Goal: Task Accomplishment & Management: Use online tool/utility

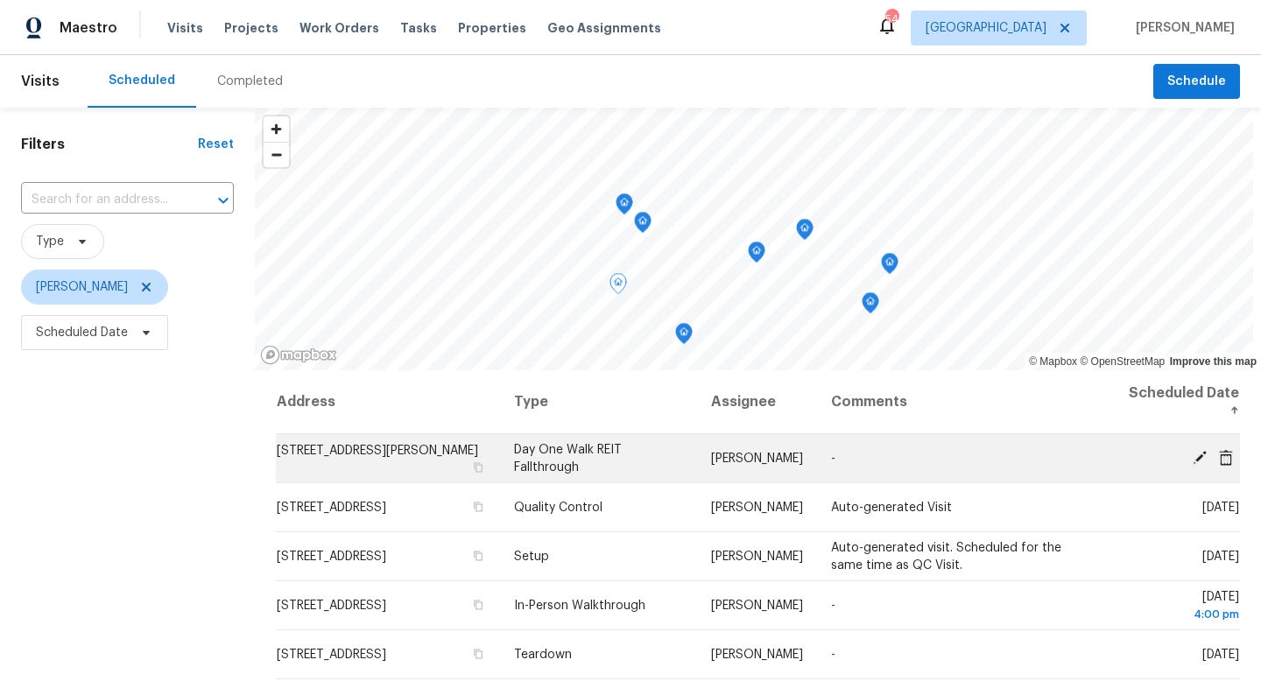
click at [1197, 462] on icon at bounding box center [1199, 457] width 14 height 14
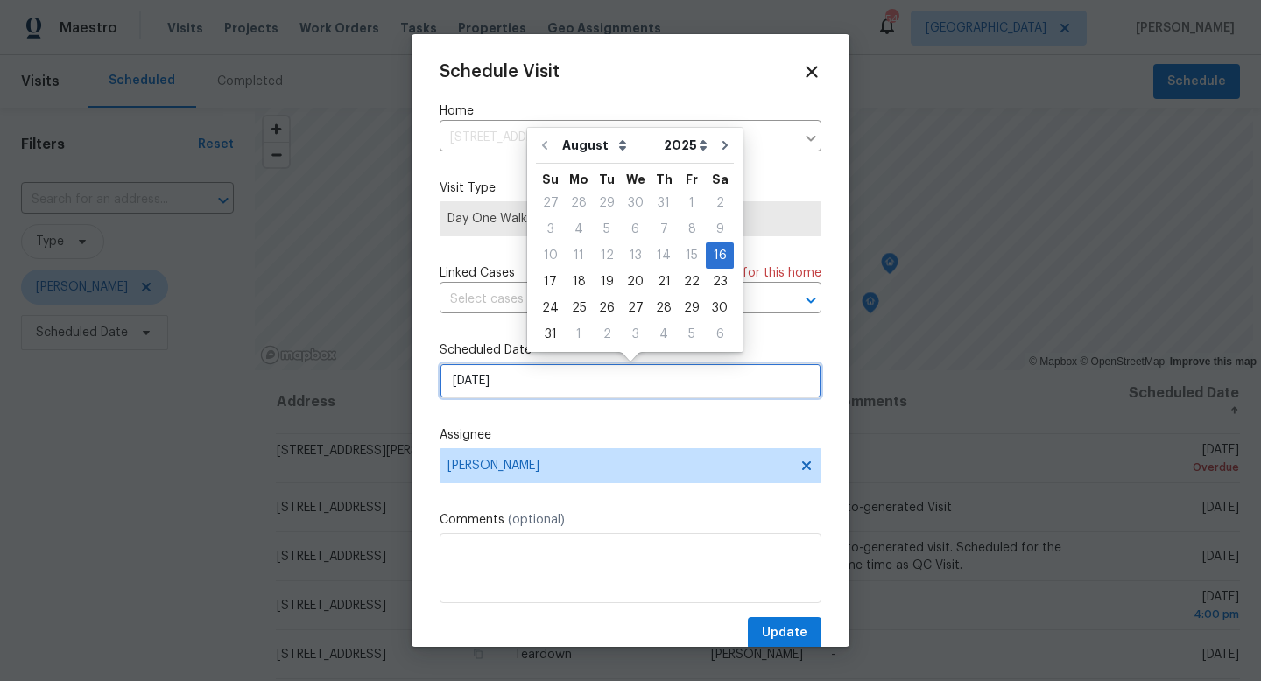
click at [520, 383] on input "8/16/2025" at bounding box center [630, 380] width 382 height 35
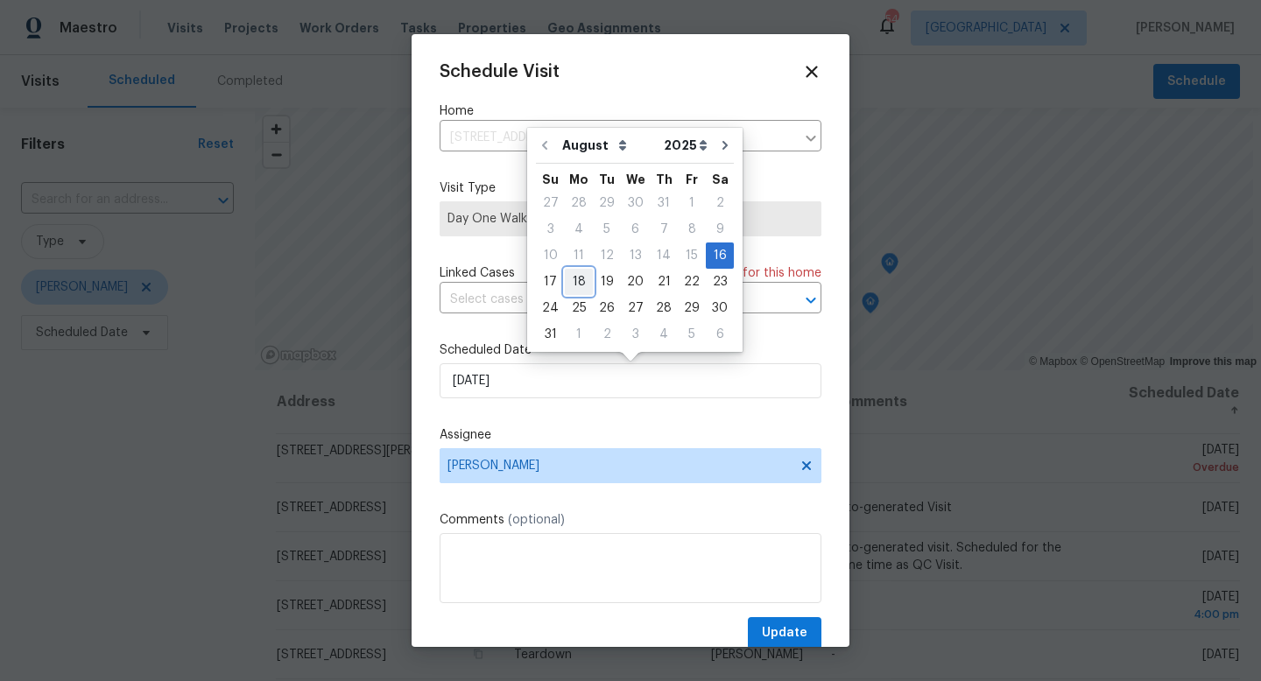
click at [579, 282] on div "18" at bounding box center [579, 282] width 28 height 25
type input "8/18/2025"
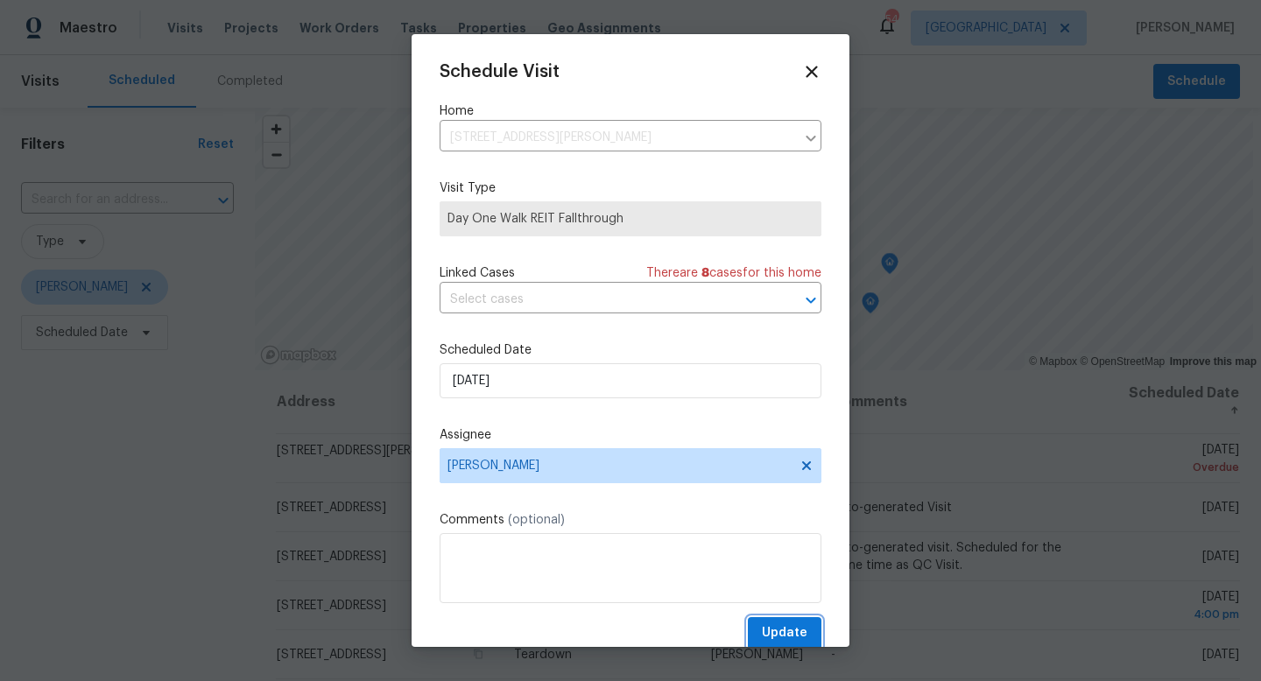
click at [784, 643] on span "Update" at bounding box center [785, 633] width 46 height 22
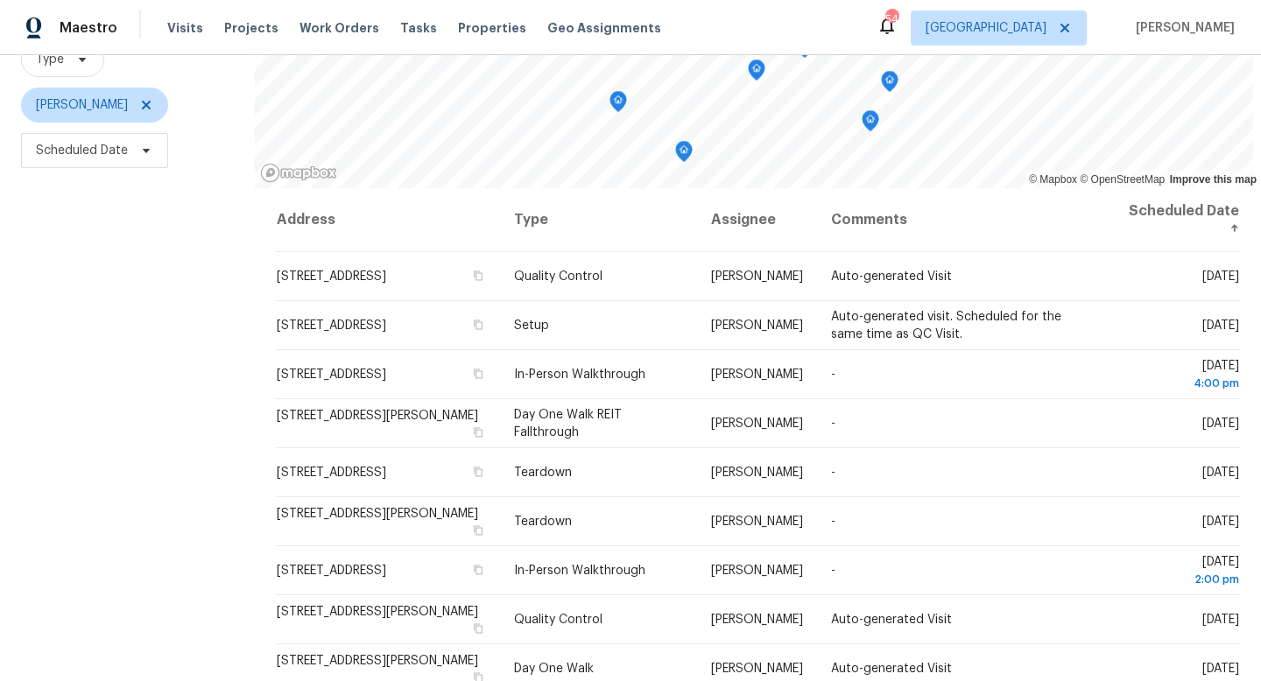
scroll to position [181, 0]
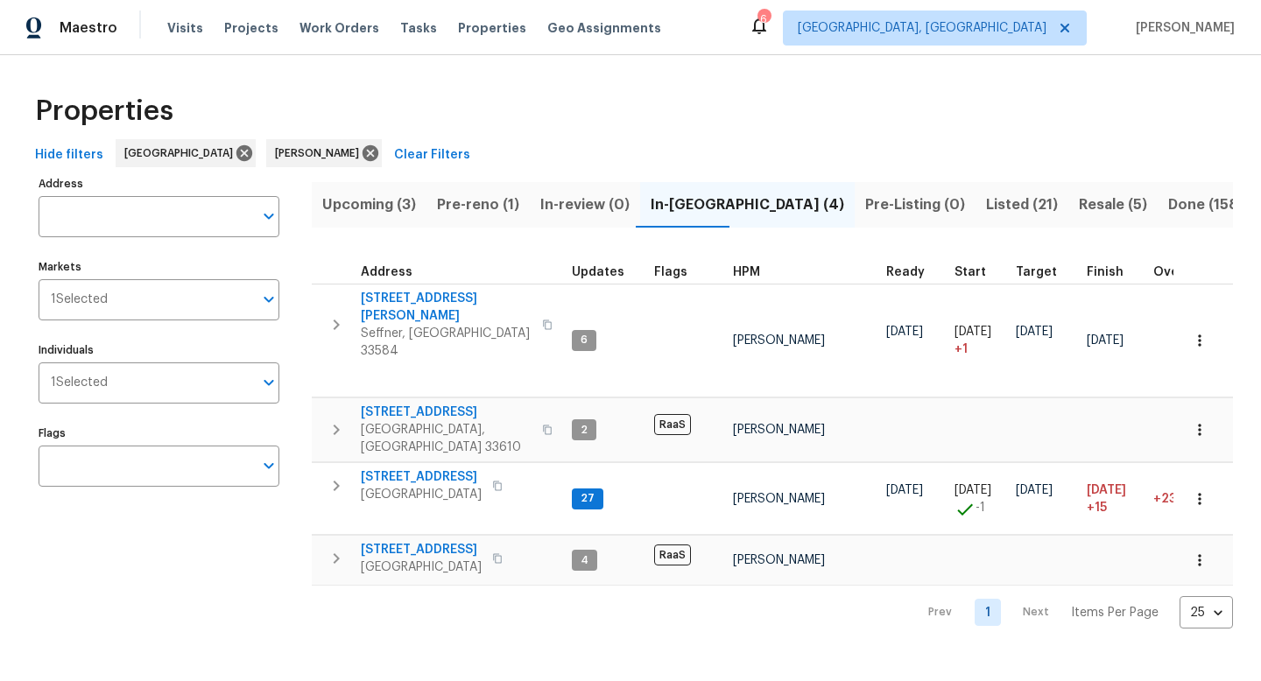
click at [497, 212] on span "Pre-reno (1)" at bounding box center [478, 205] width 82 height 25
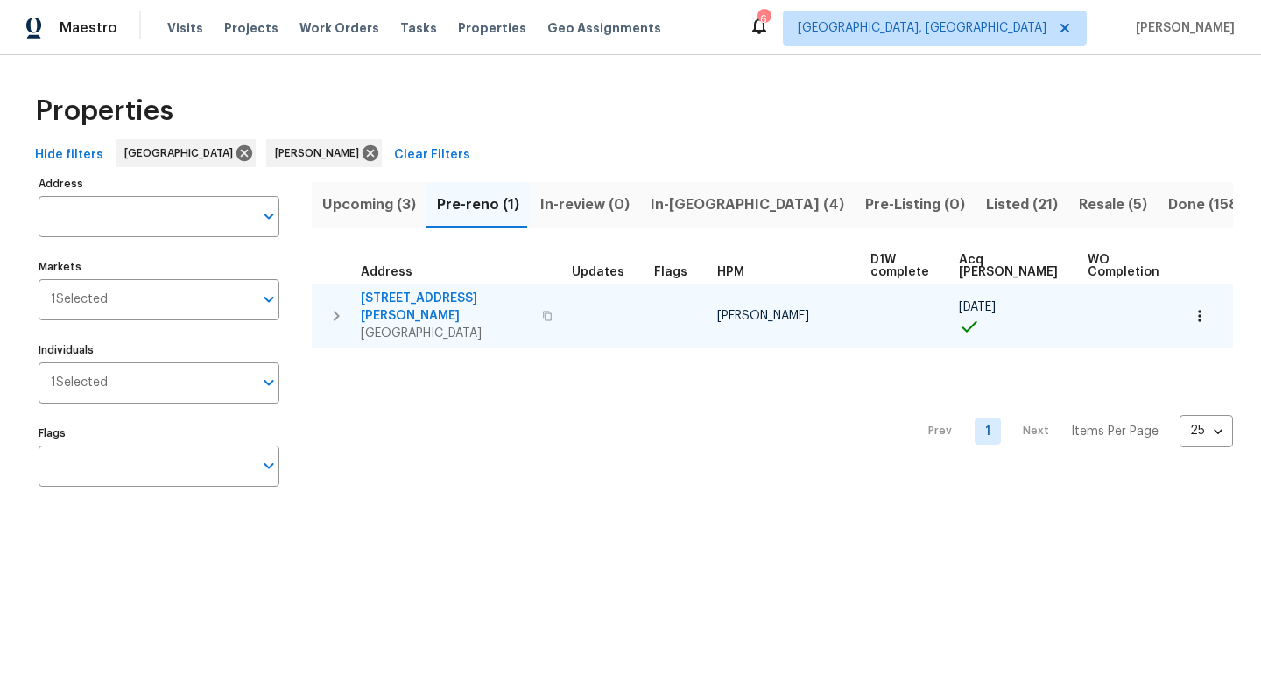
click at [1195, 310] on icon "button" at bounding box center [1200, 316] width 18 height 18
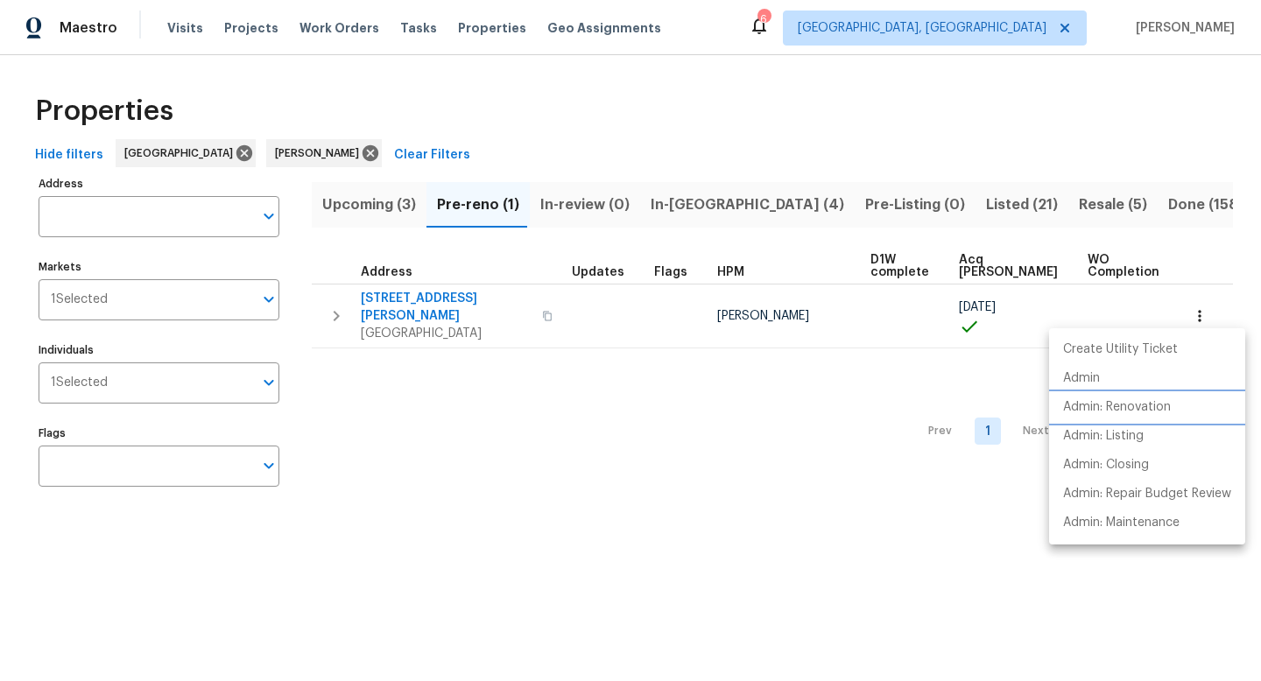
click at [1120, 411] on p "Admin: Renovation" at bounding box center [1117, 407] width 108 height 18
click at [1114, 405] on p "Admin: Renovation" at bounding box center [1117, 407] width 108 height 18
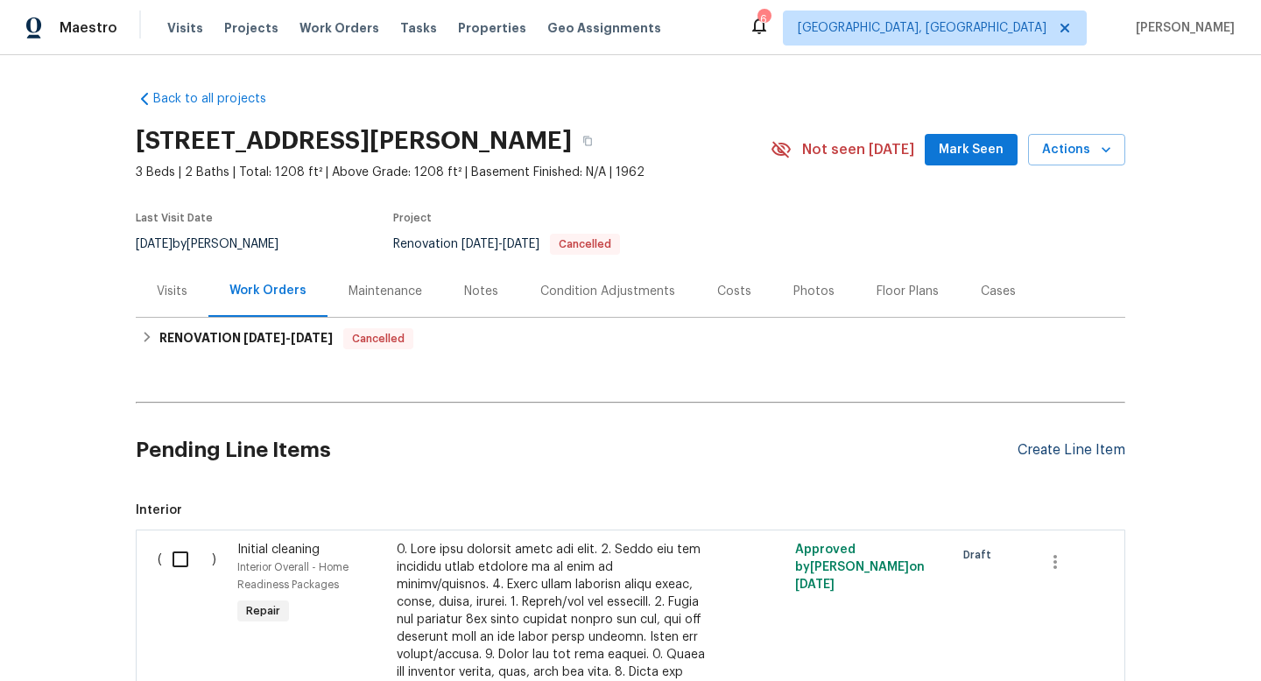
click at [1042, 447] on div "Create Line Item" at bounding box center [1071, 450] width 108 height 17
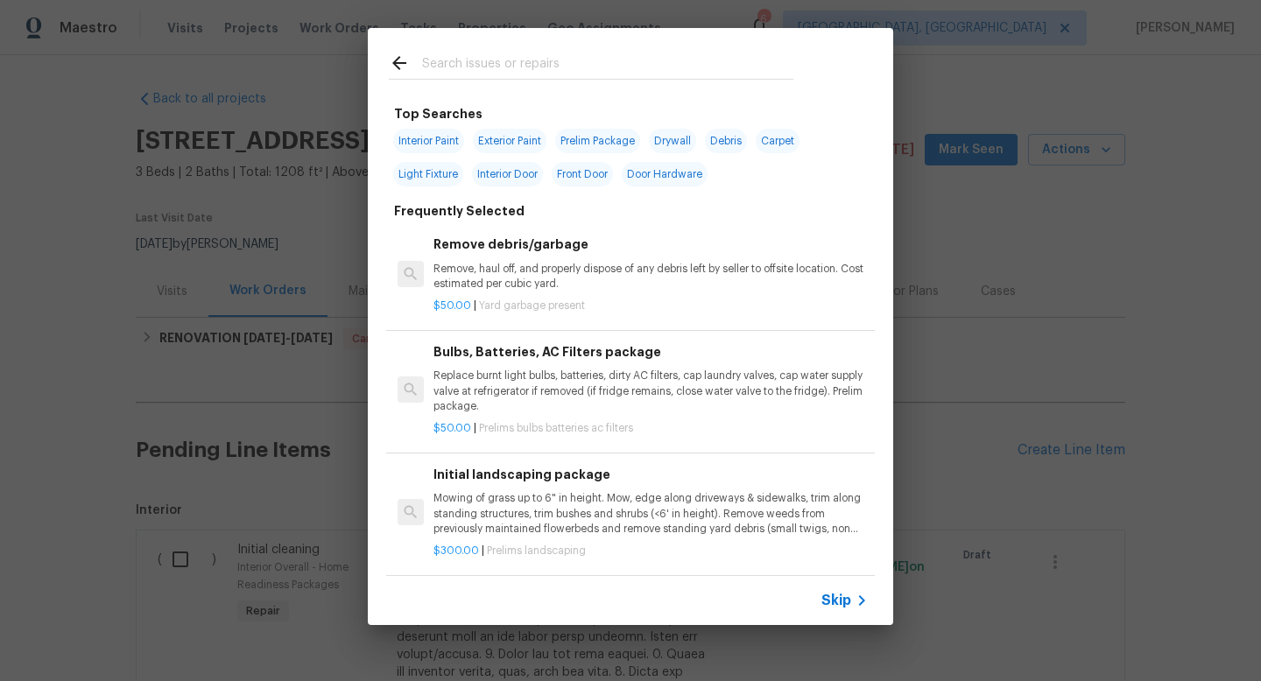
click at [444, 139] on span "Interior Paint" at bounding box center [428, 141] width 71 height 25
type input "Interior Paint"
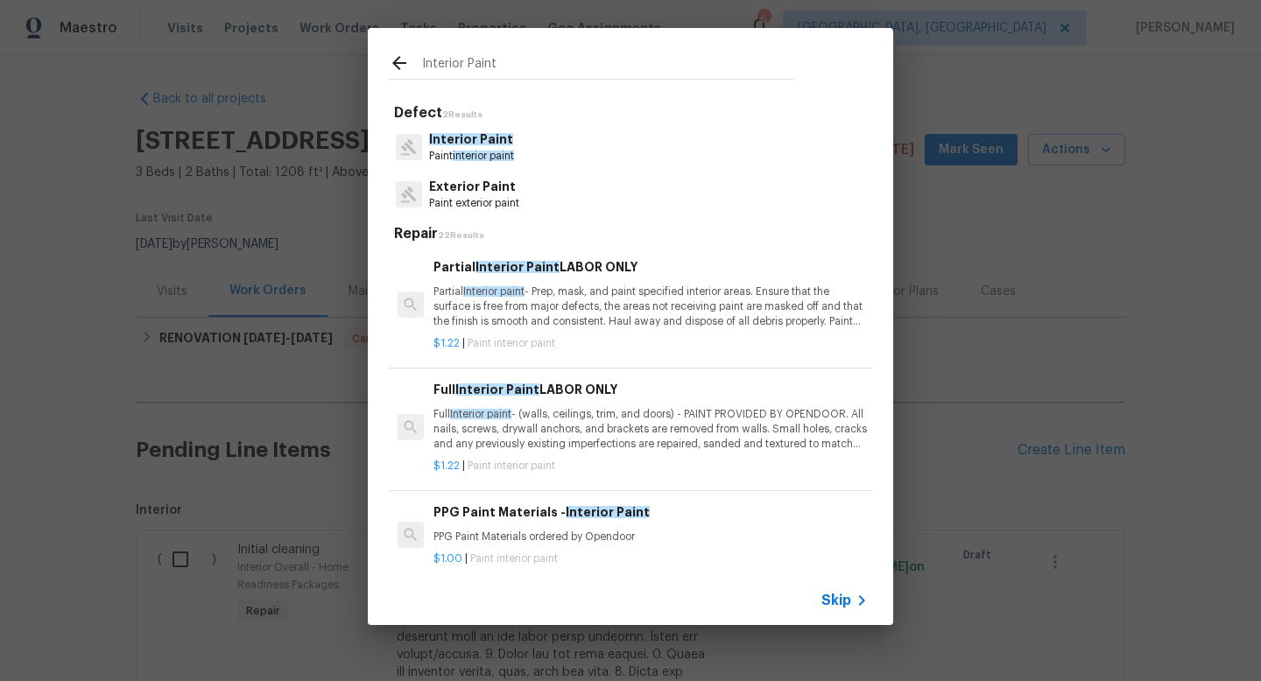
click at [623, 321] on p "Partial Interior paint - Prep, mask, and paint specified interior areas. Ensure…" at bounding box center [650, 307] width 434 height 45
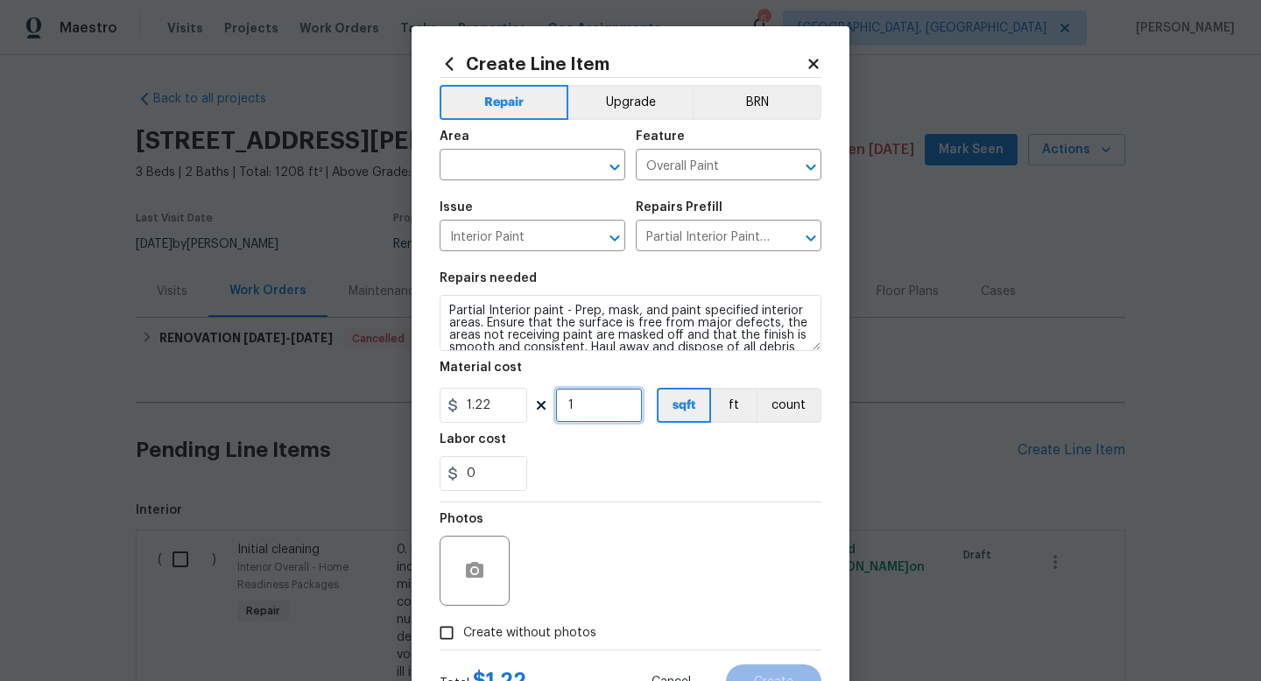
click at [594, 411] on input "1" at bounding box center [599, 405] width 88 height 35
type input "1208"
click at [528, 159] on input "text" at bounding box center [507, 166] width 137 height 27
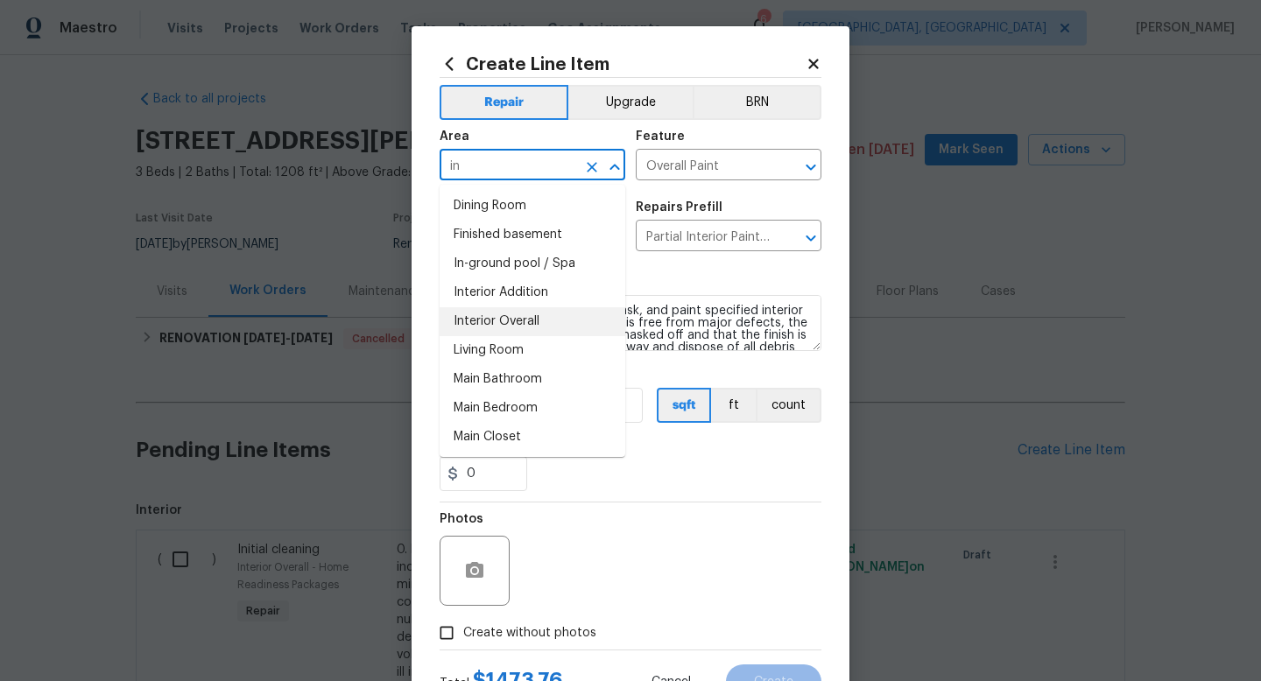
click at [535, 318] on li "Interior Overall" at bounding box center [532, 321] width 186 height 29
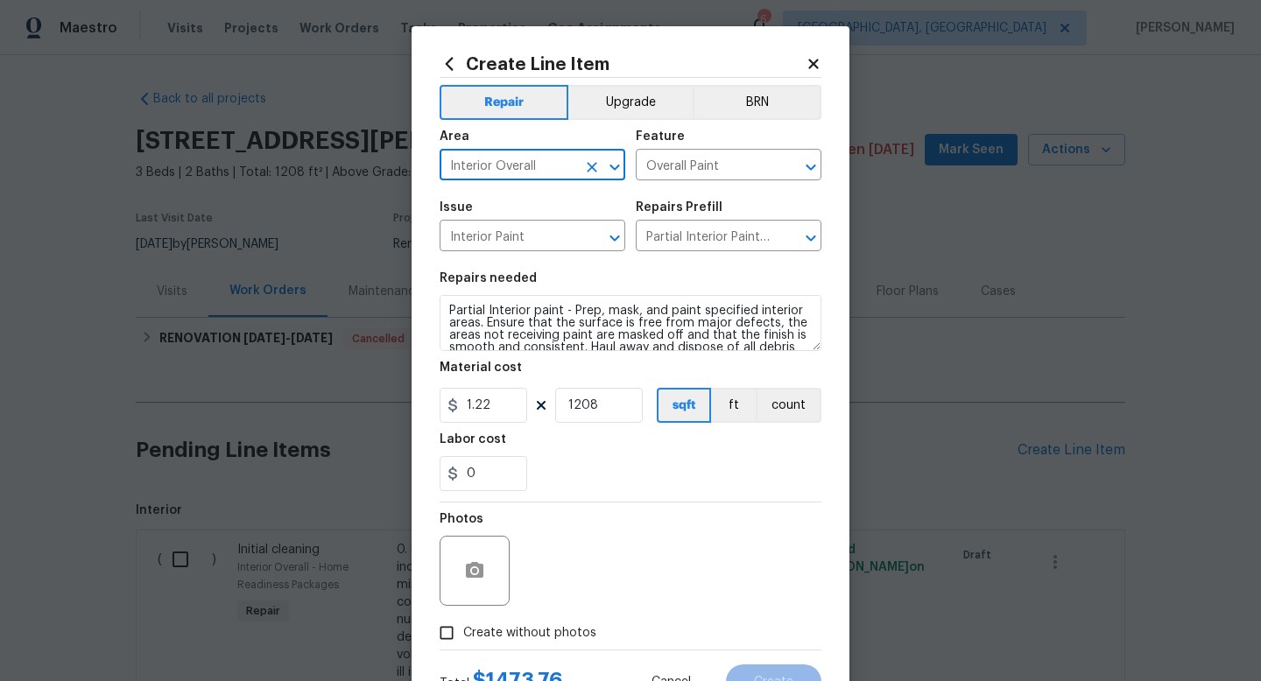
type input "Interior Overall"
click at [622, 473] on div "0" at bounding box center [630, 473] width 382 height 35
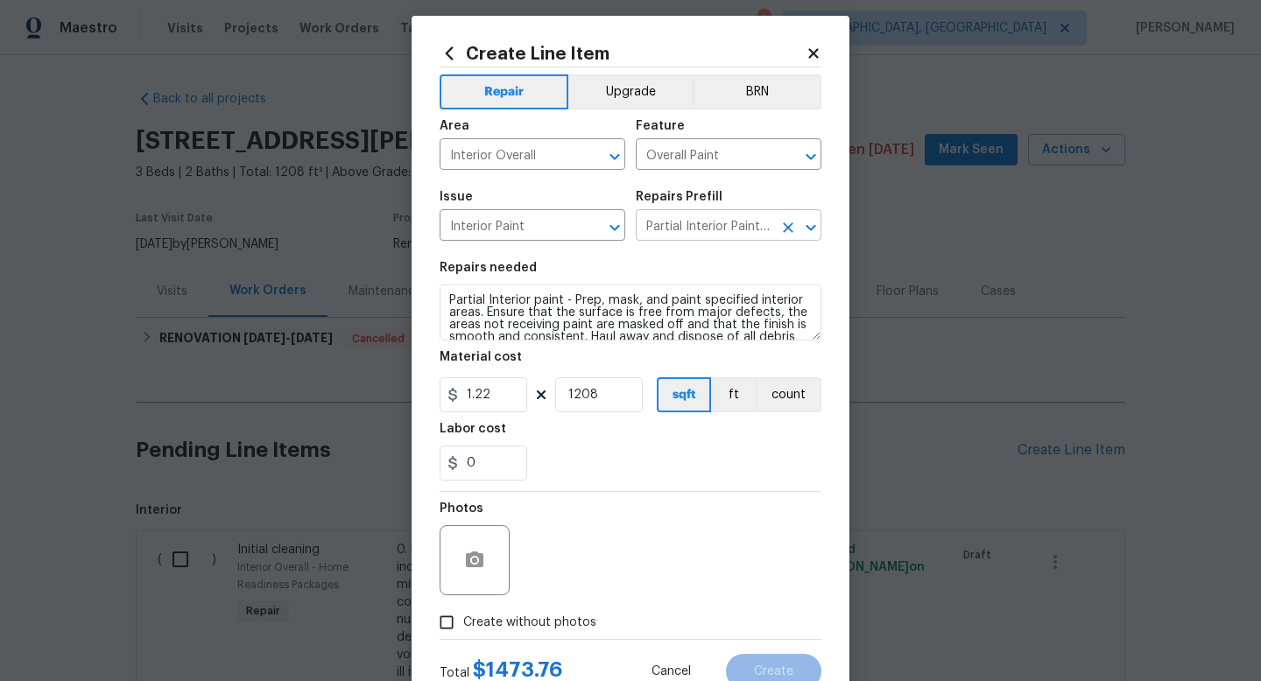
click at [727, 236] on input "Partial Interior Paint LABOR ONLY $1.22" at bounding box center [704, 227] width 137 height 27
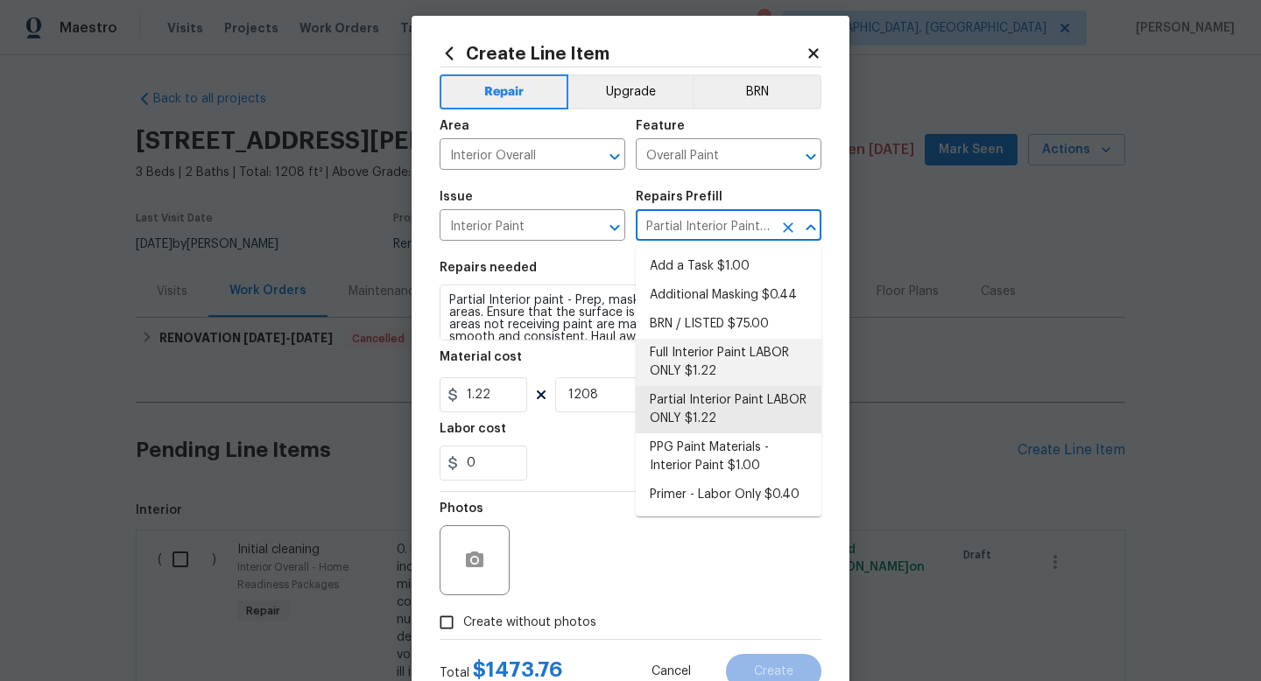
click at [715, 357] on li "Full Interior Paint LABOR ONLY $1.22" at bounding box center [729, 362] width 186 height 47
type input "Full Interior Paint LABOR ONLY $1.22"
type textarea "Full Interior paint - (walls, ceilings, trim, and doors) - PAINT PROVIDED BY OP…"
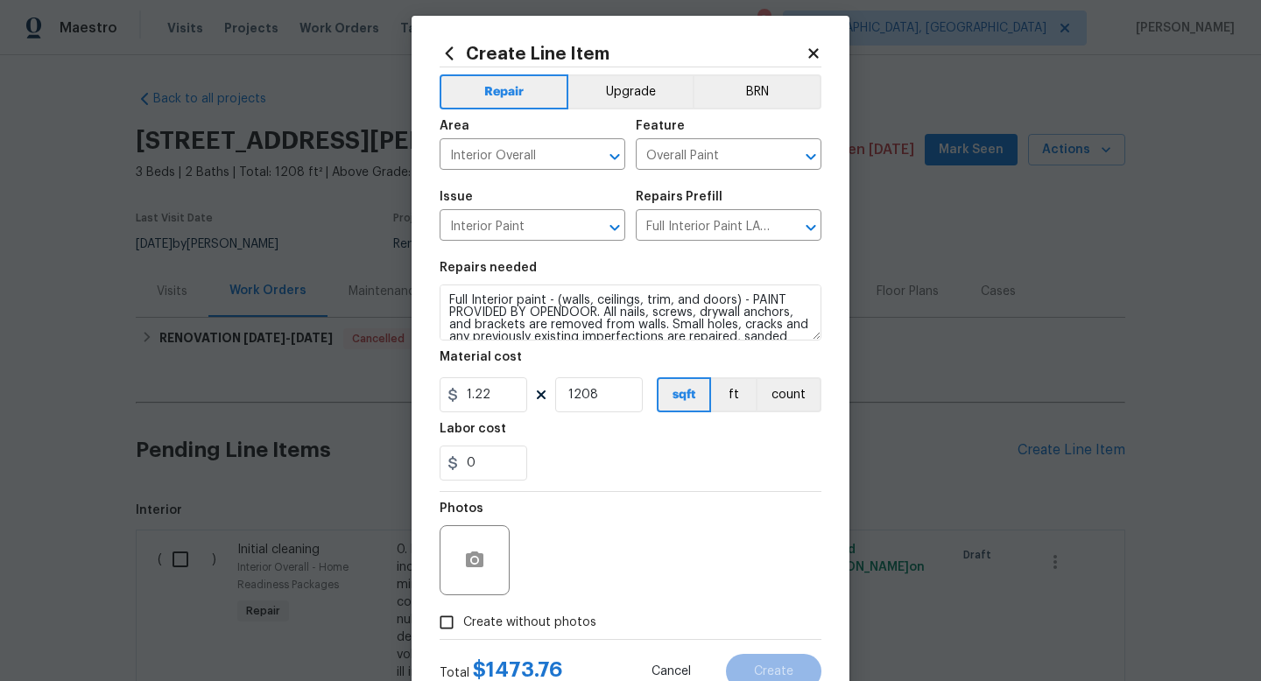
click at [667, 455] on div "0" at bounding box center [630, 463] width 382 height 35
click at [559, 615] on span "Create without photos" at bounding box center [529, 623] width 133 height 18
click at [463, 615] on input "Create without photos" at bounding box center [446, 622] width 33 height 33
checkbox input "true"
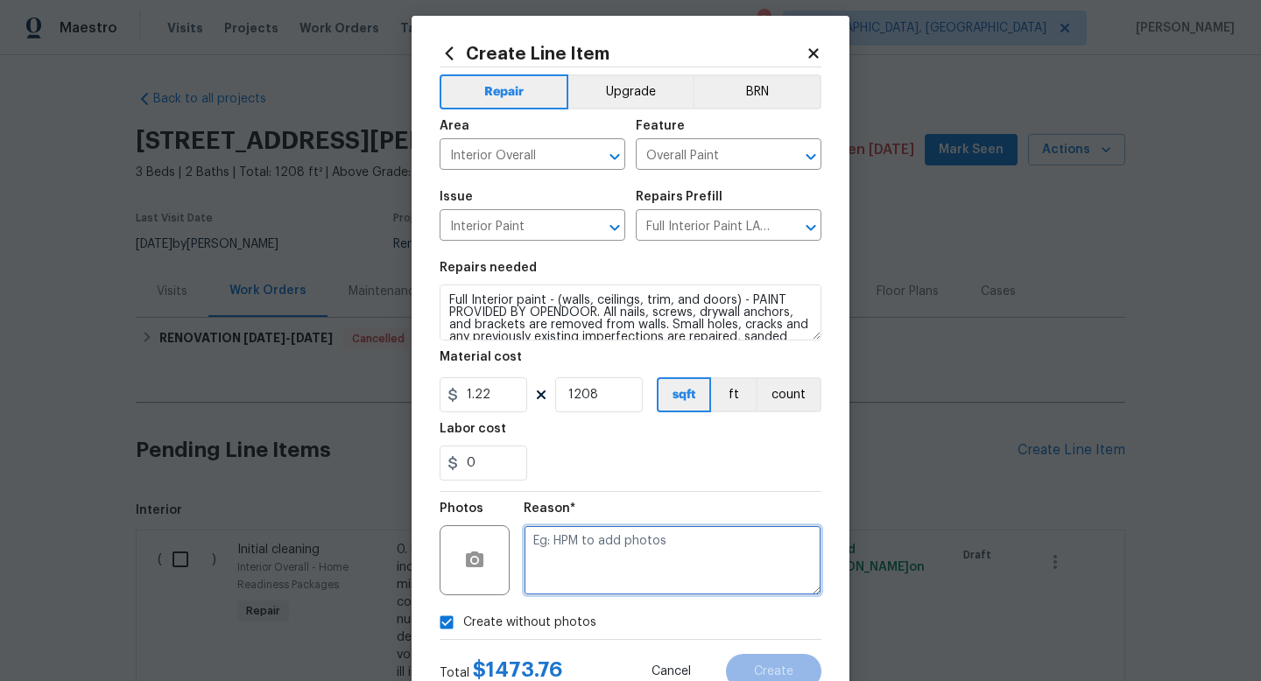
click at [614, 581] on textarea at bounding box center [673, 560] width 298 height 70
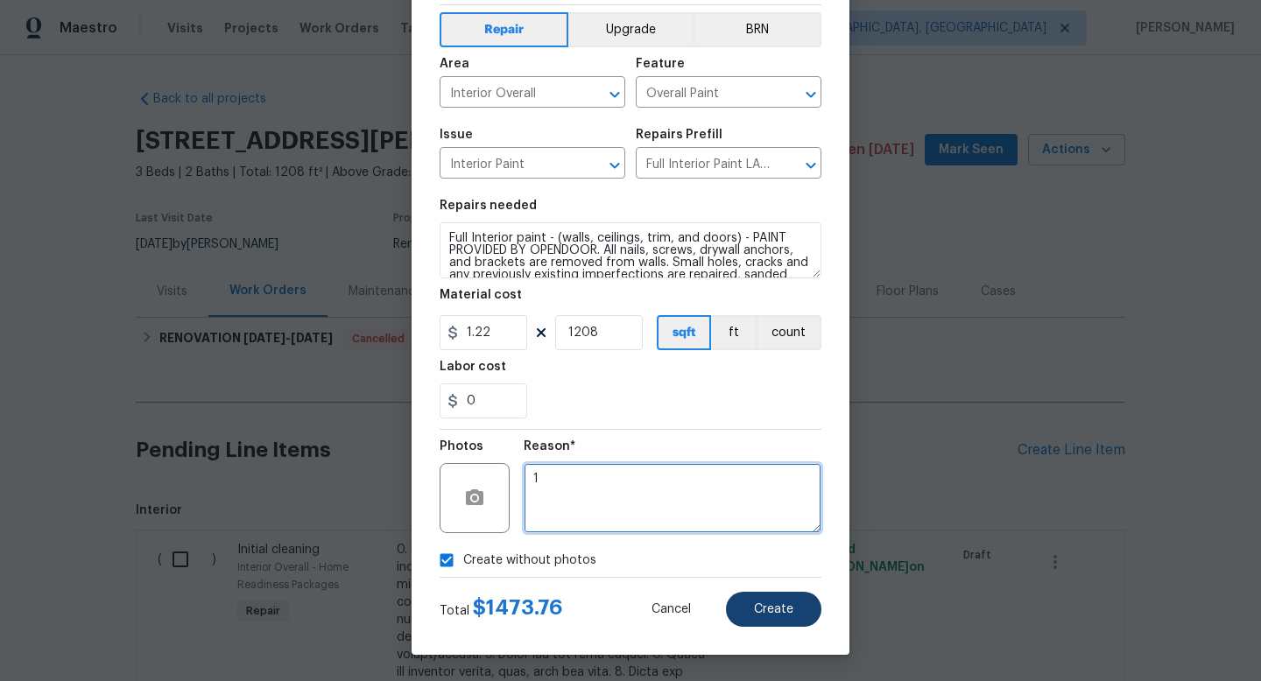
type textarea "1"
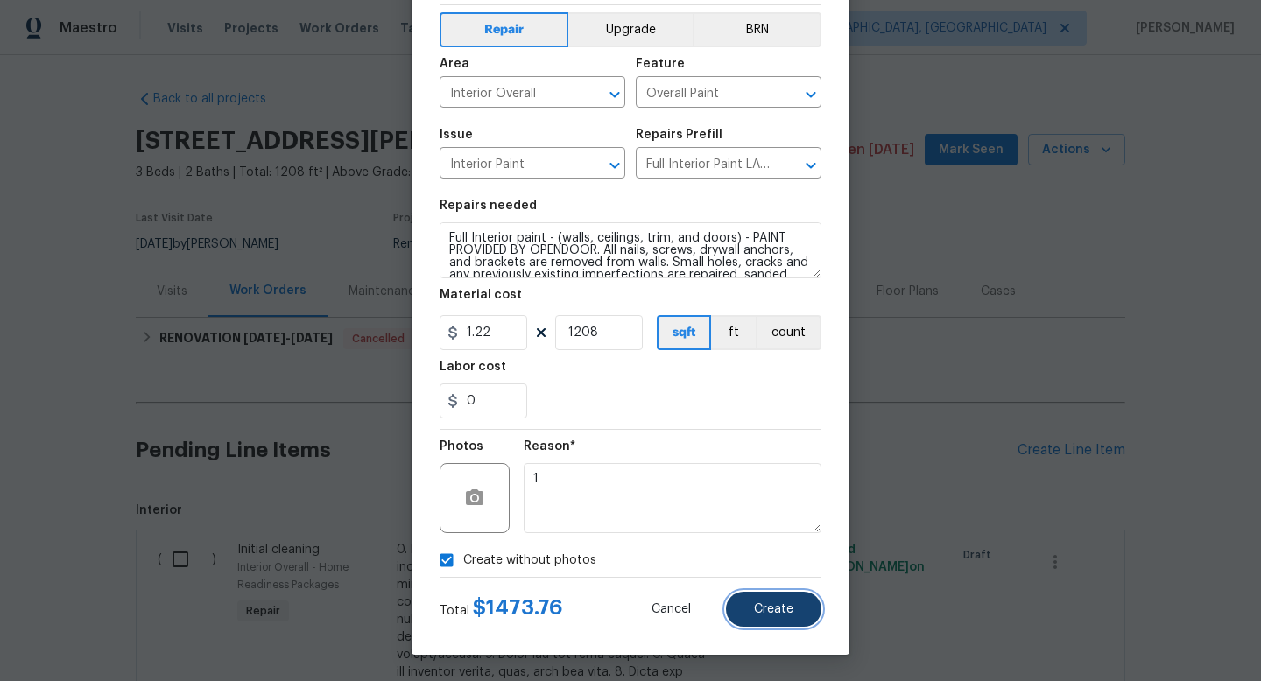
click at [787, 600] on button "Create" at bounding box center [773, 609] width 95 height 35
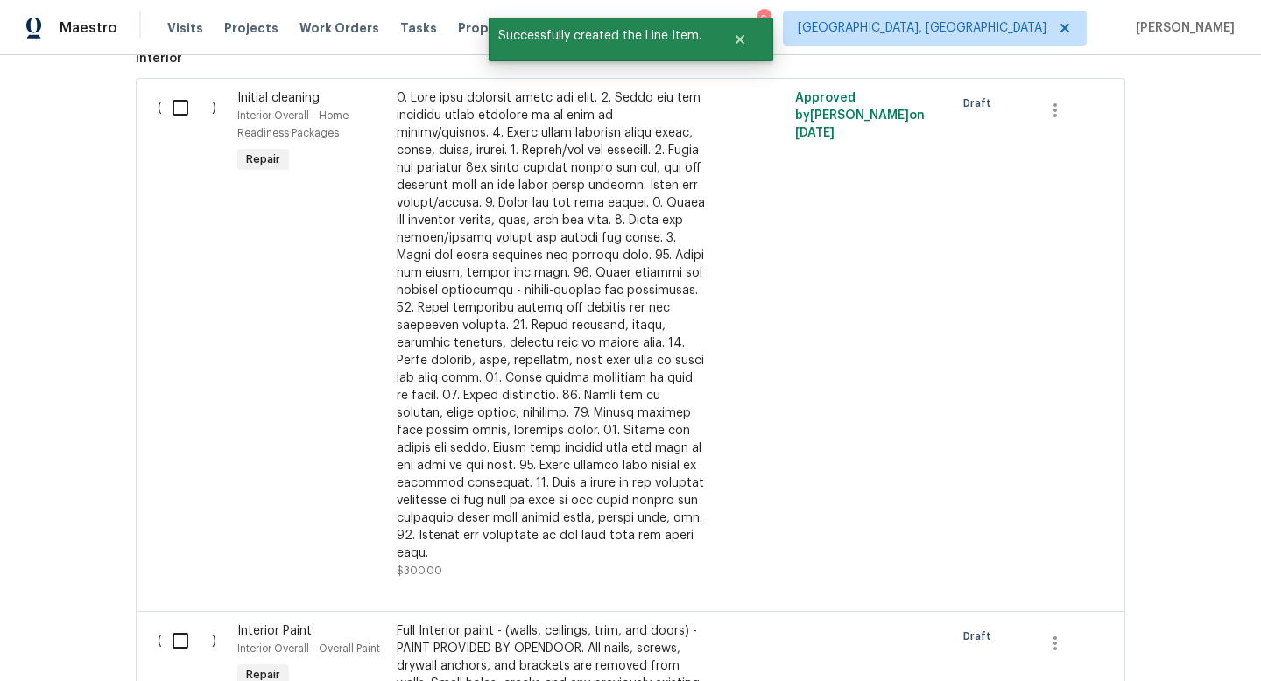
scroll to position [486, 0]
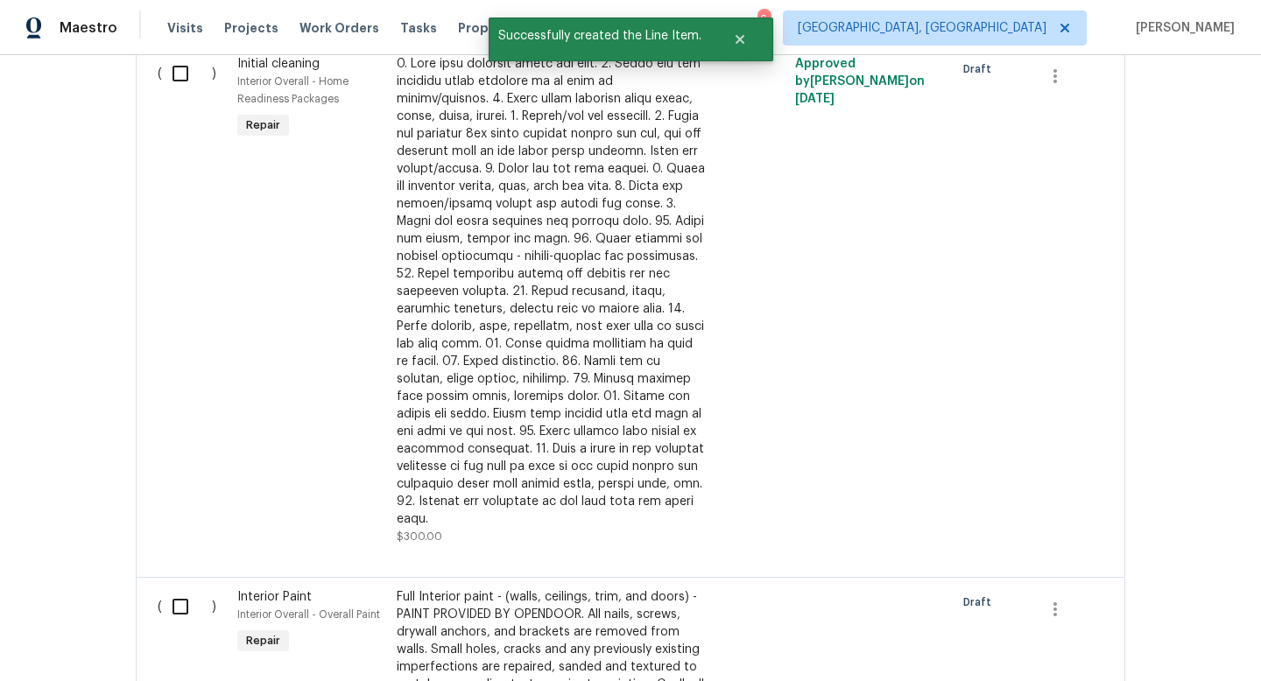
click at [176, 592] on input "checkbox" at bounding box center [187, 606] width 50 height 37
checkbox input "true"
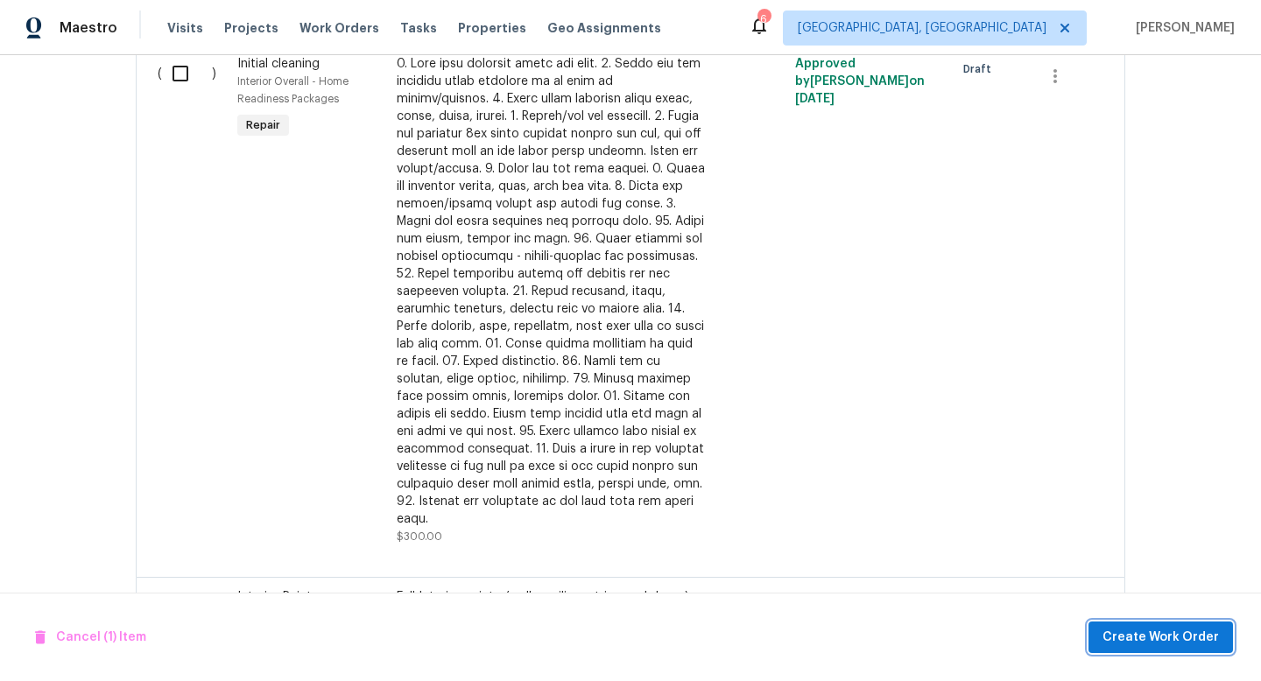
click at [1139, 632] on span "Create Work Order" at bounding box center [1160, 638] width 116 height 22
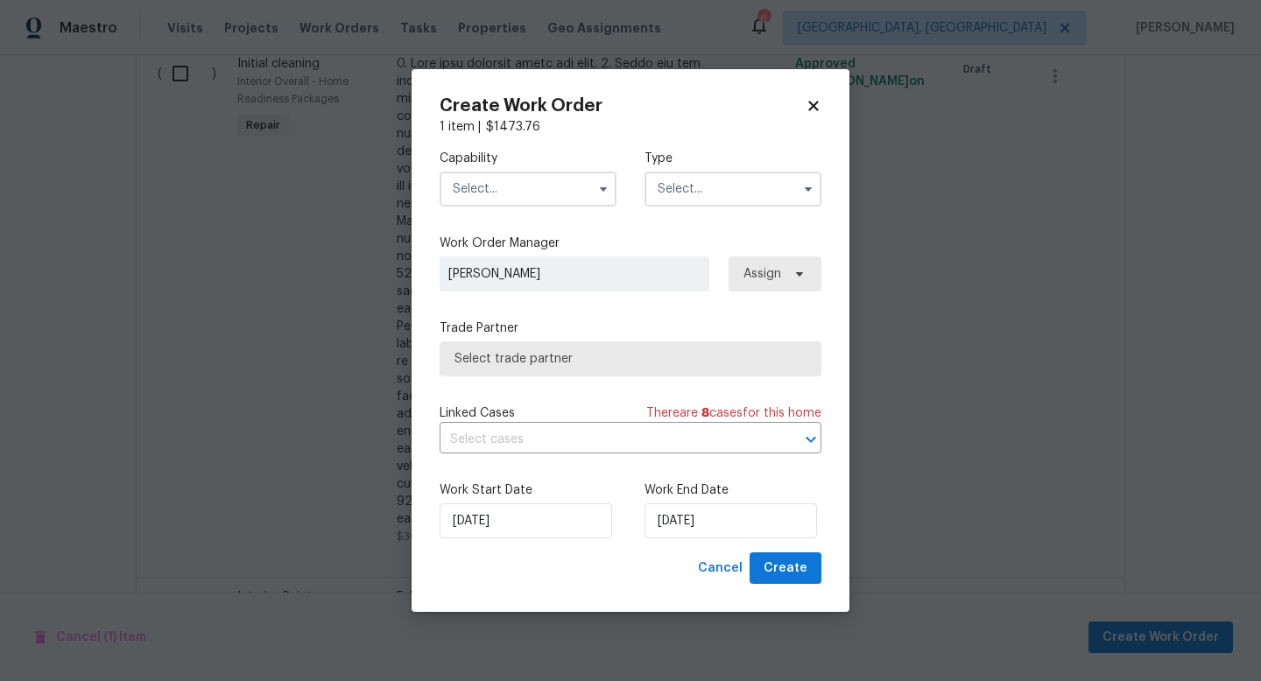
click at [559, 205] on input "text" at bounding box center [527, 189] width 177 height 35
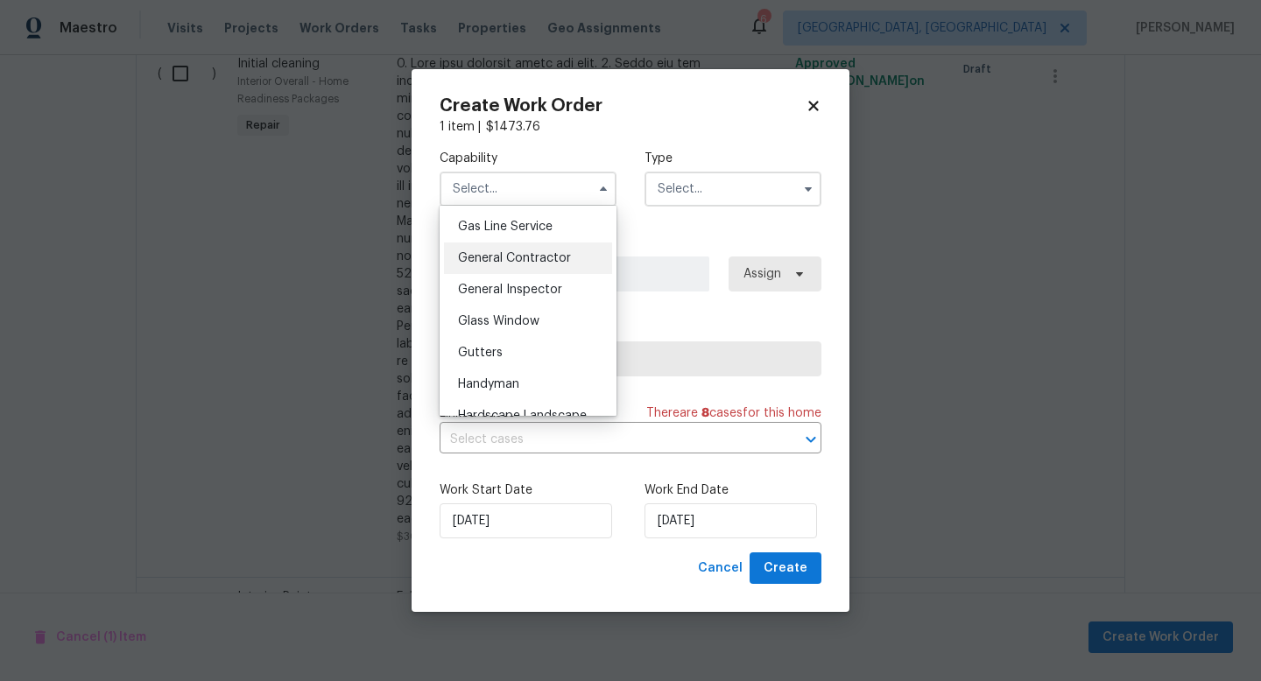
scroll to position [800, 0]
click at [529, 266] on span "General Contractor" at bounding box center [514, 263] width 113 height 12
type input "General Contractor"
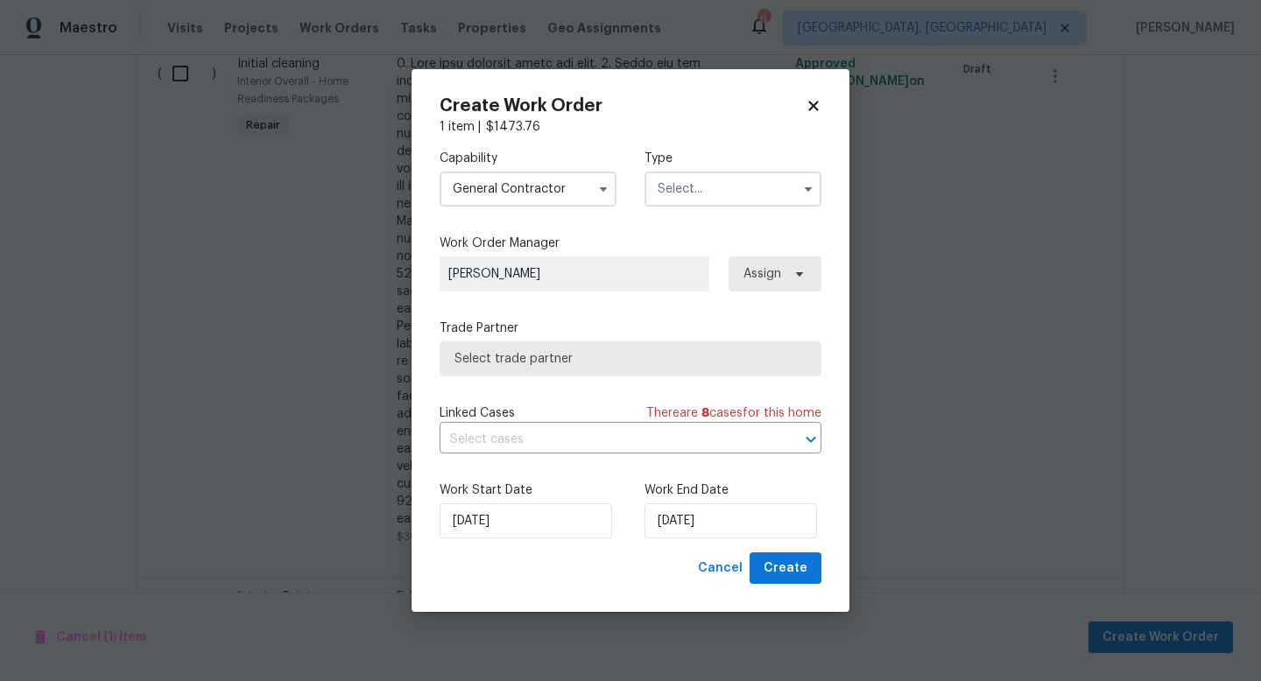
click at [661, 188] on input "text" at bounding box center [732, 189] width 177 height 35
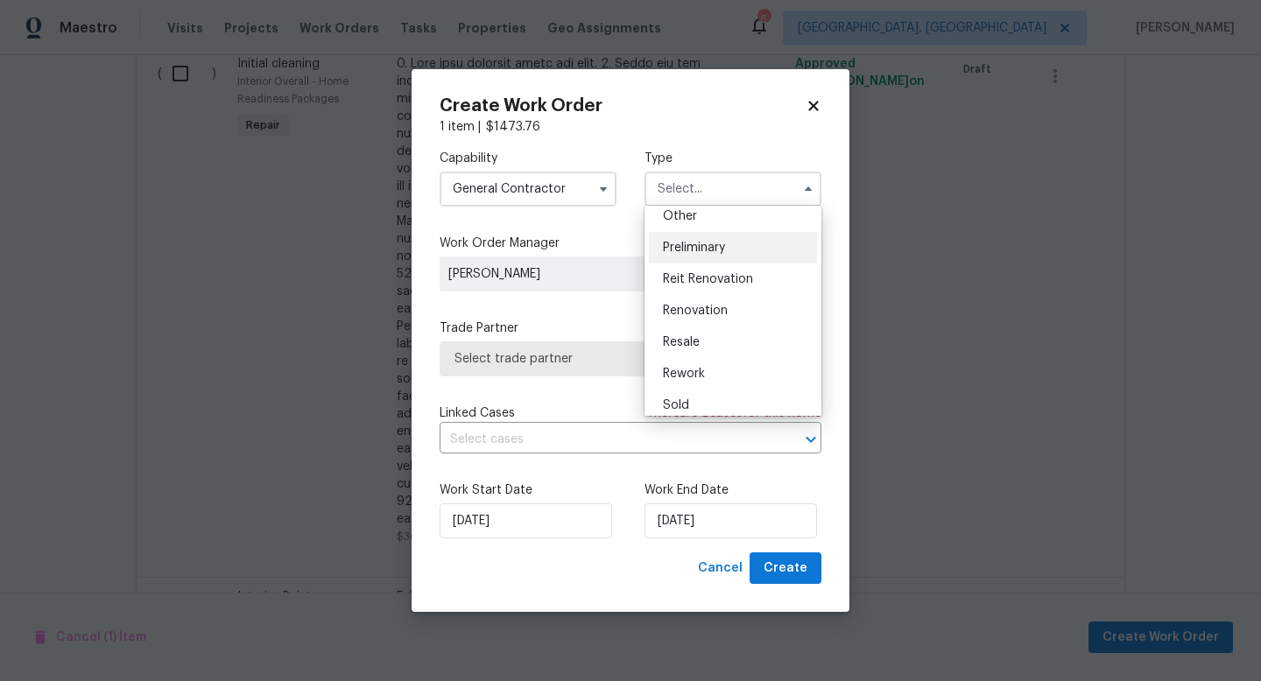
scroll to position [367, 0]
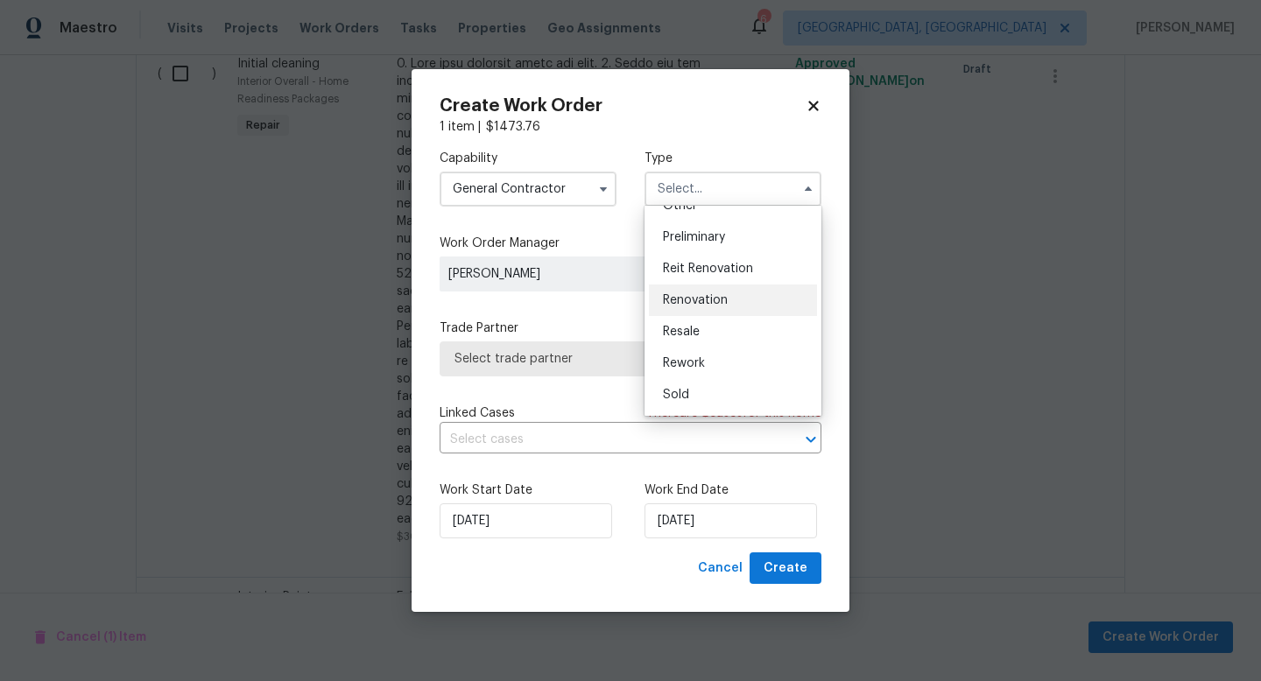
click at [694, 300] on span "Renovation" at bounding box center [695, 300] width 65 height 12
type input "Renovation"
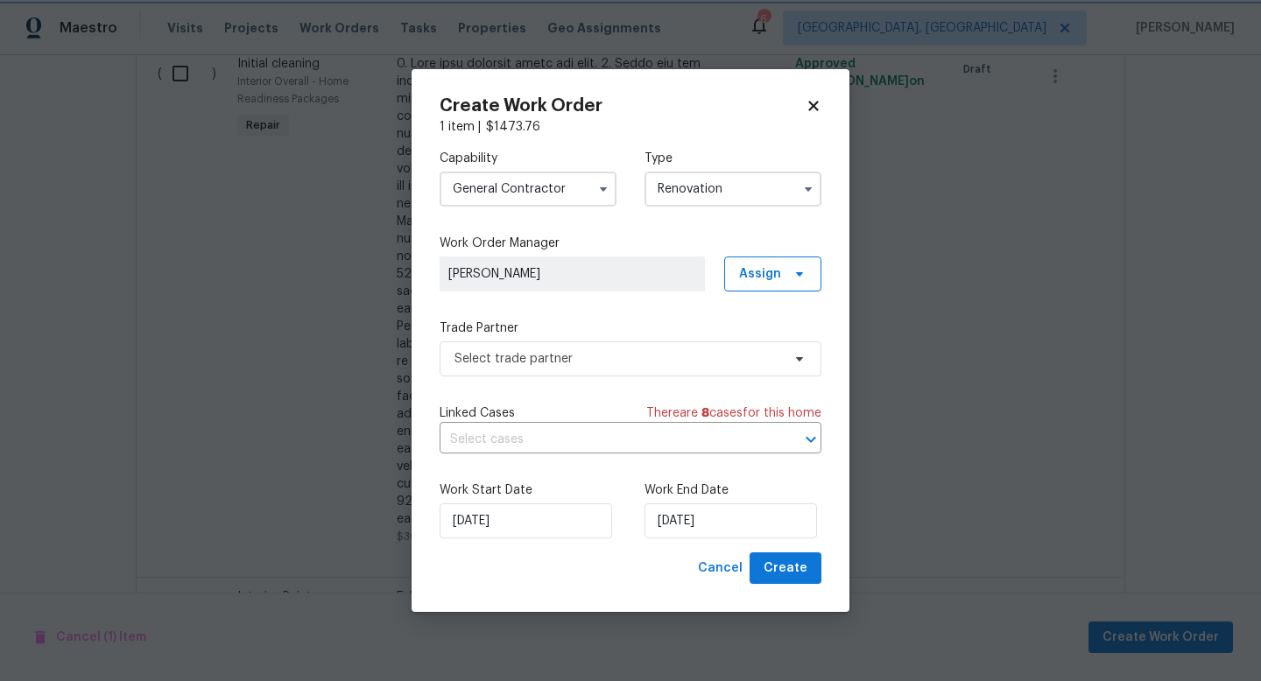
scroll to position [0, 0]
click at [592, 363] on span "Select trade partner" at bounding box center [617, 359] width 327 height 18
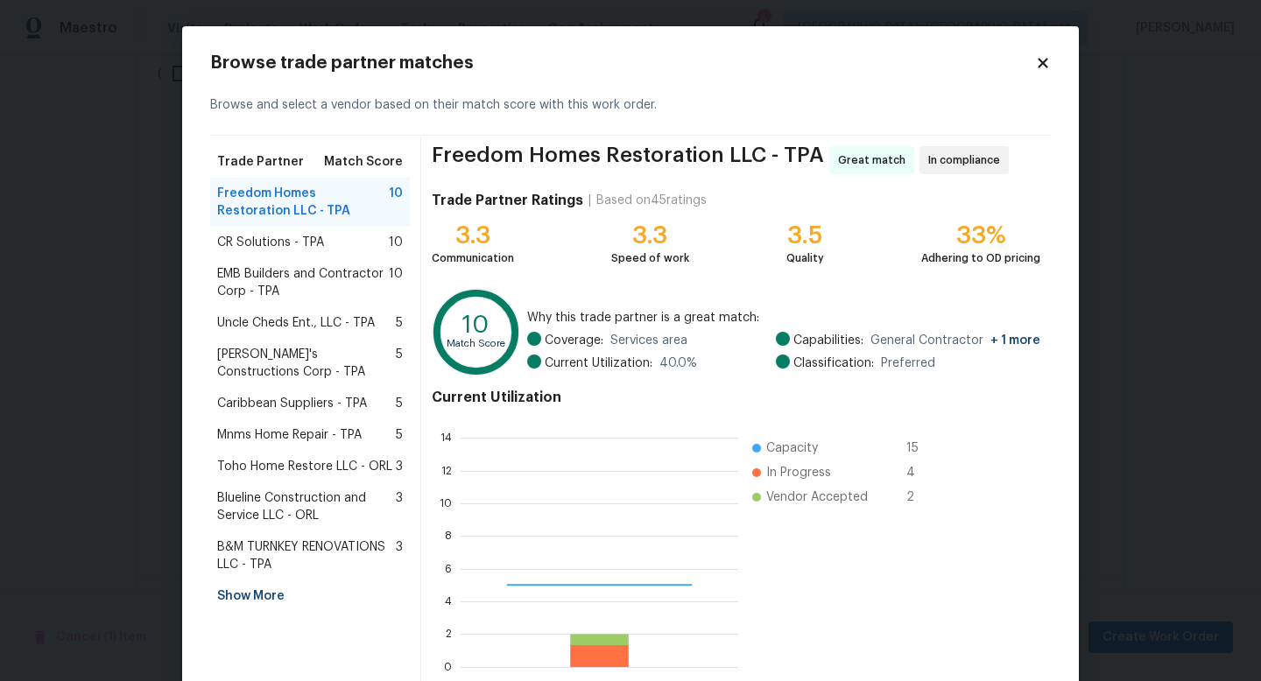
scroll to position [245, 278]
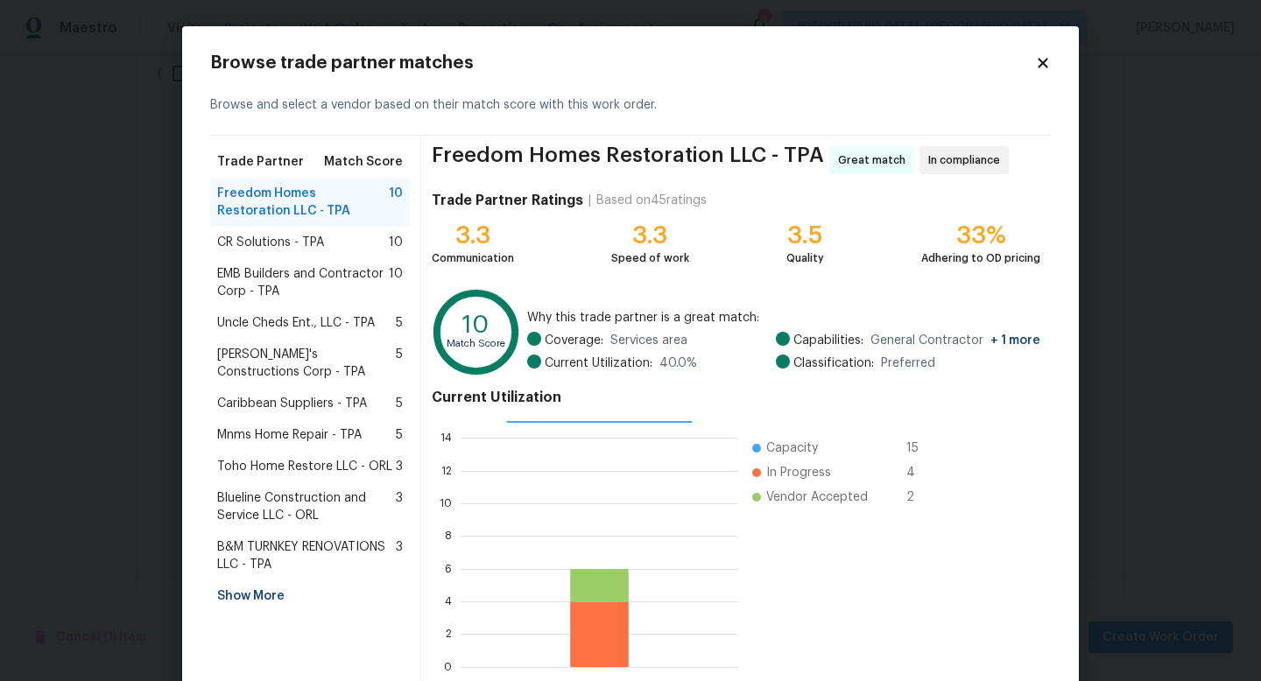
click at [257, 586] on div "Show More" at bounding box center [310, 596] width 200 height 32
click at [262, 600] on span "Mobile Villa Properties - TPA" at bounding box center [297, 596] width 160 height 18
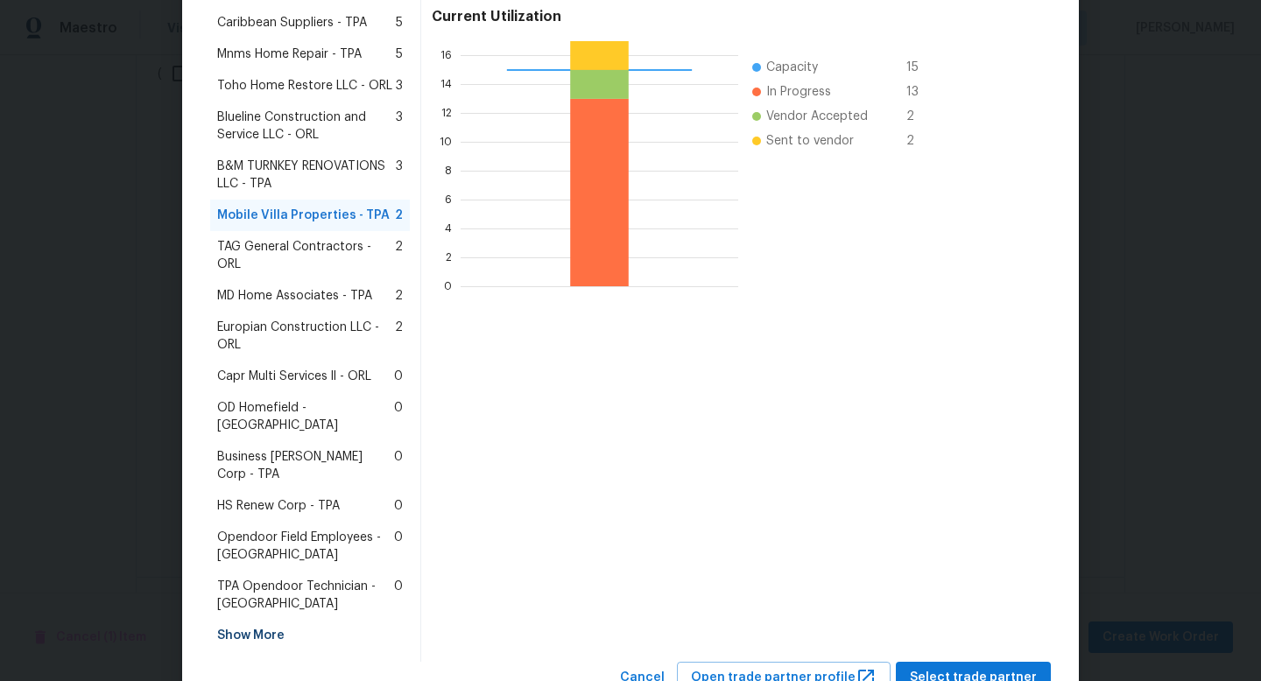
scroll to position [395, 0]
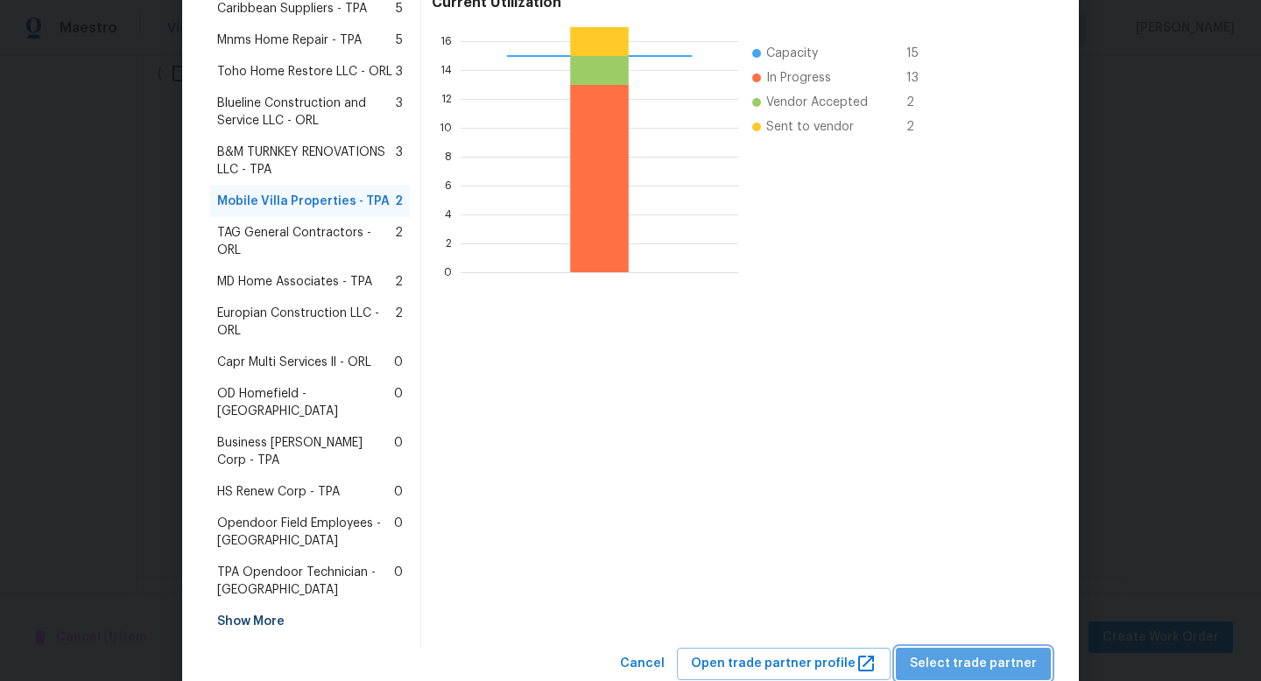
click at [1002, 653] on span "Select trade partner" at bounding box center [973, 664] width 127 height 22
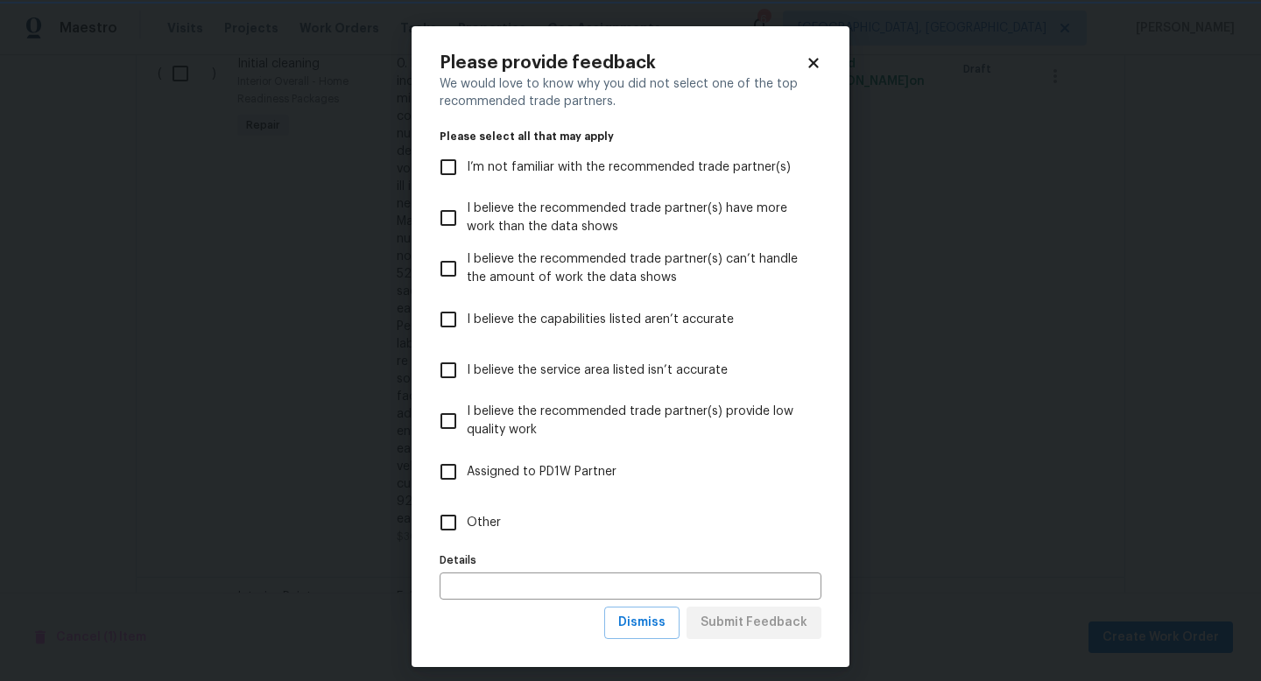
scroll to position [0, 0]
click at [499, 514] on span "Other" at bounding box center [484, 523] width 34 height 18
click at [467, 514] on input "Other" at bounding box center [448, 522] width 37 height 37
checkbox input "true"
click at [755, 620] on span "Submit Feedback" at bounding box center [753, 623] width 107 height 22
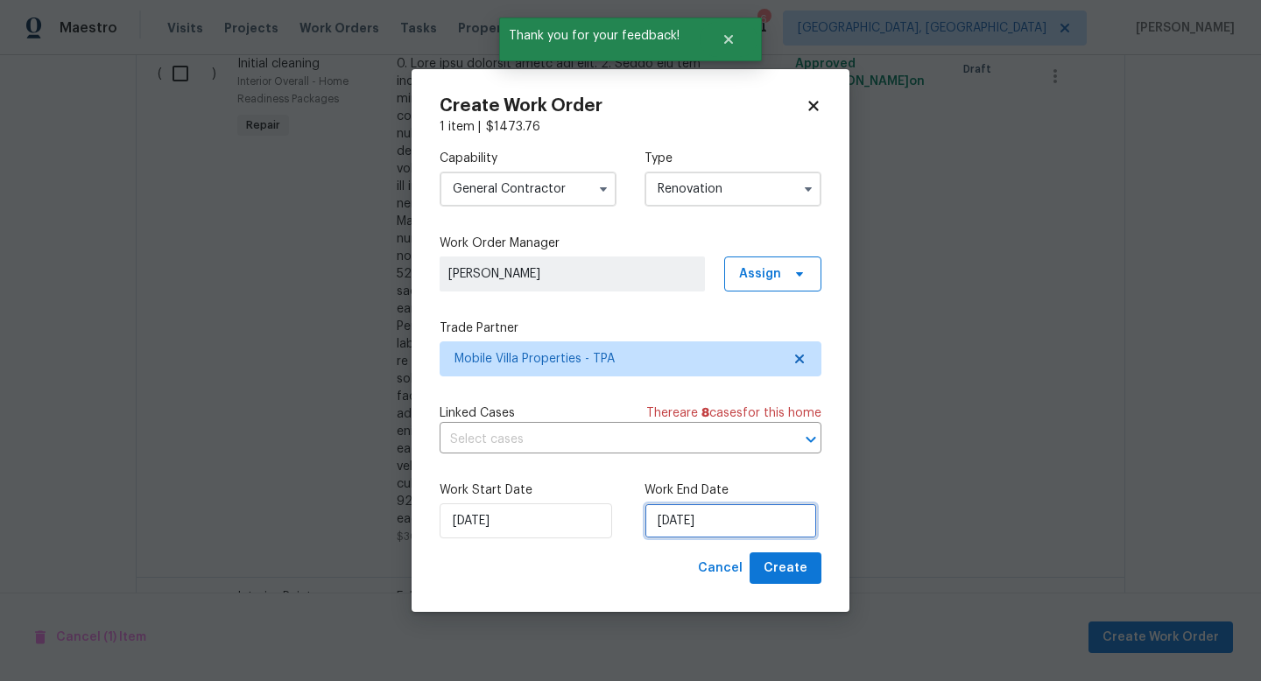
click at [736, 523] on input "[DATE]" at bounding box center [730, 520] width 172 height 35
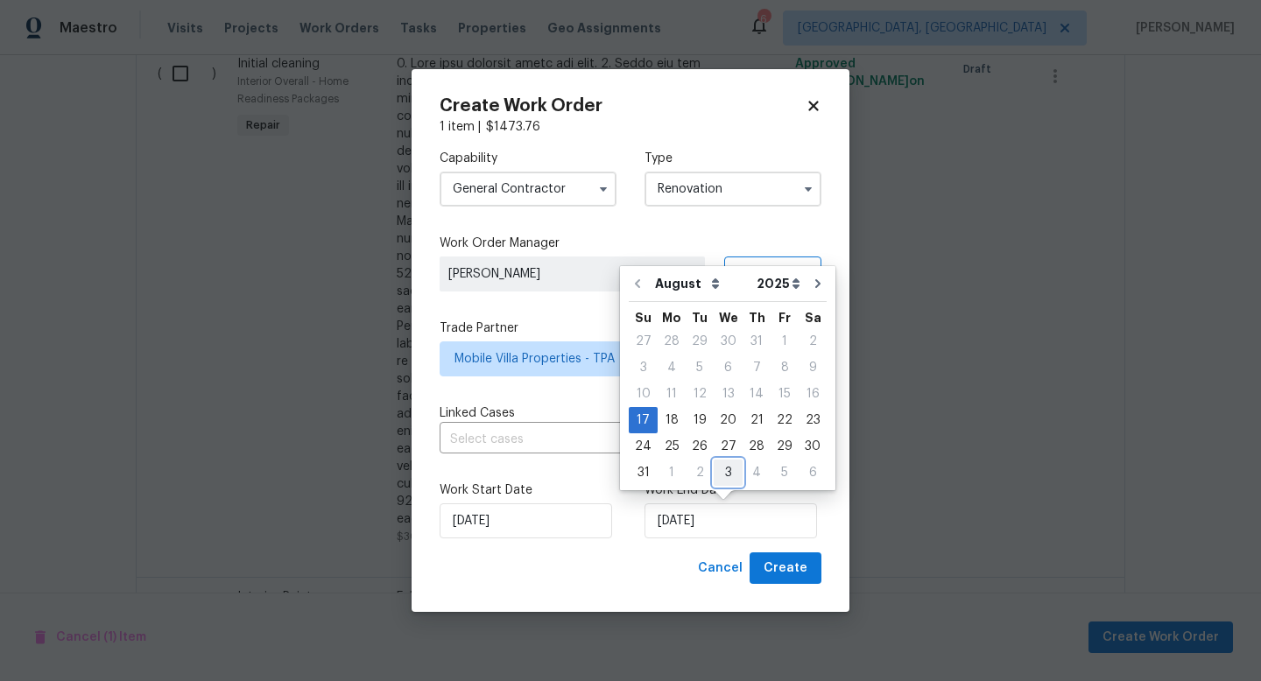
click at [726, 472] on div "3" at bounding box center [728, 473] width 29 height 25
type input "[DATE]"
select select "8"
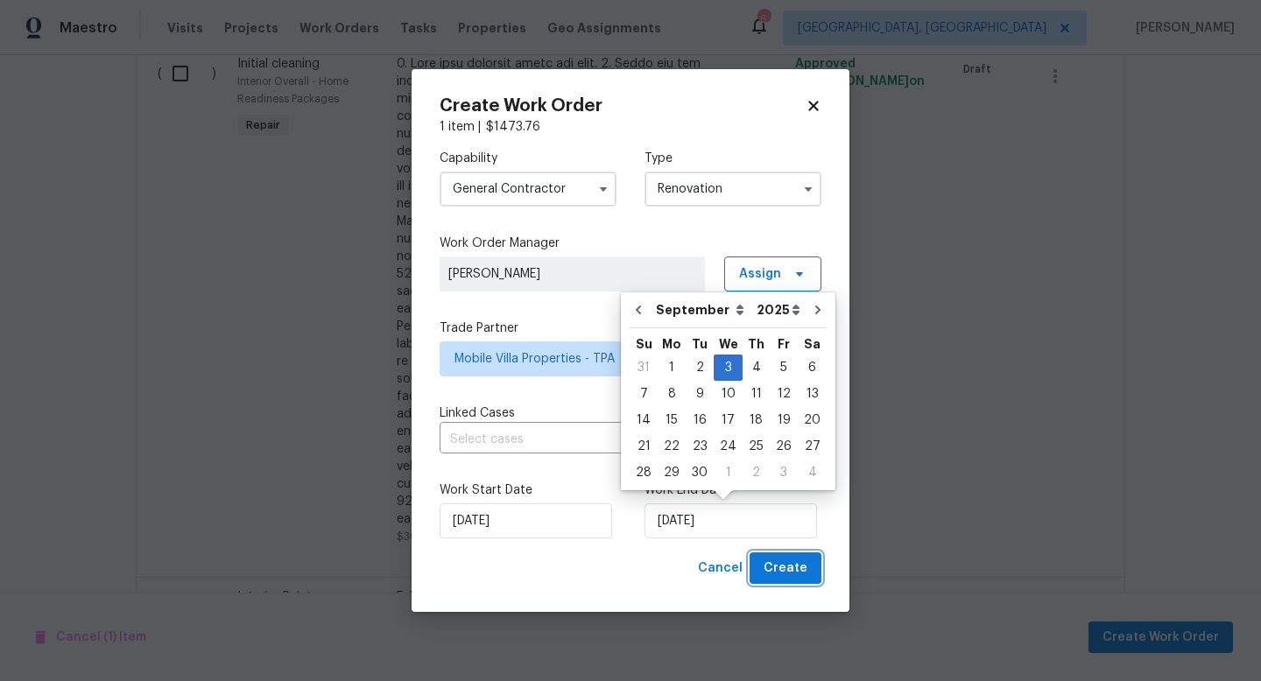
click at [776, 570] on span "Create" at bounding box center [785, 569] width 44 height 22
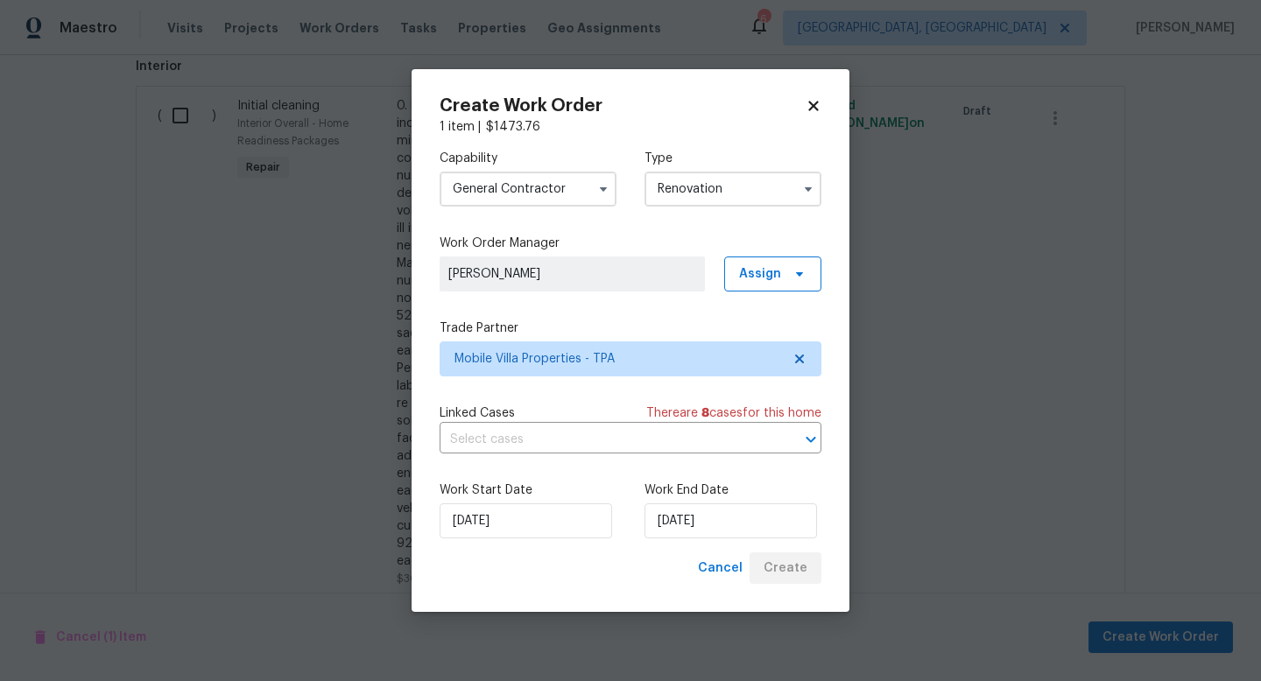
scroll to position [526, 0]
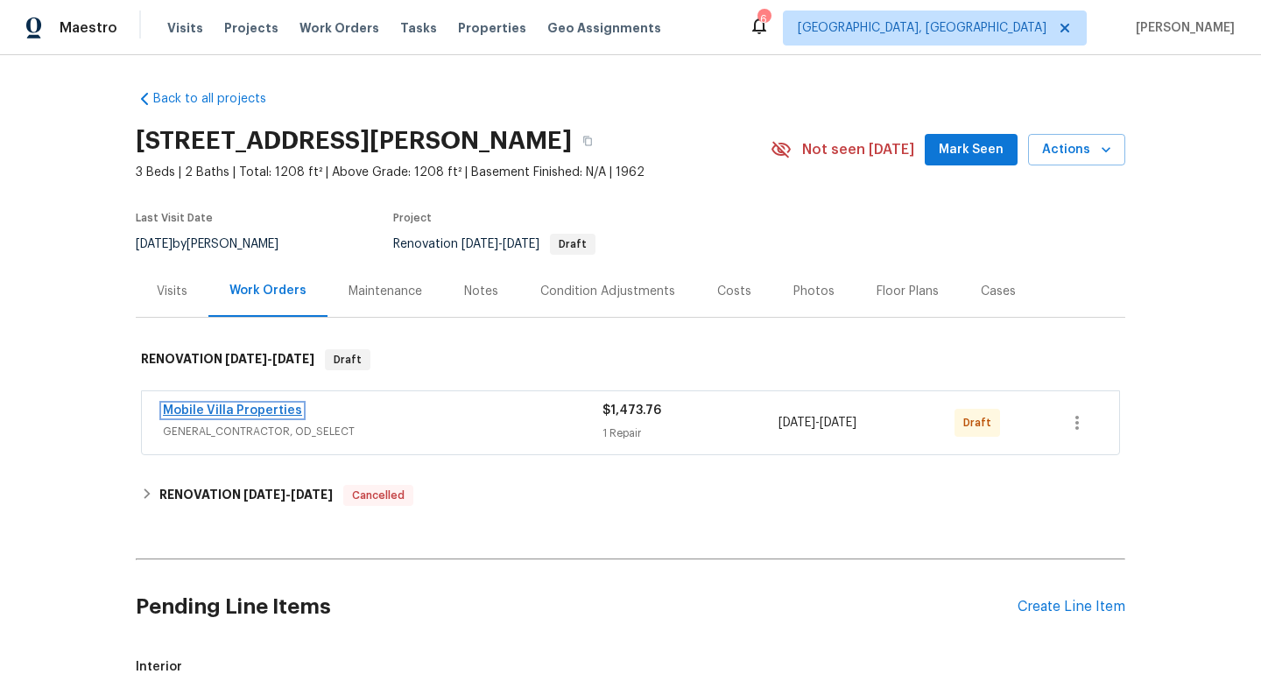
click at [198, 406] on link "Mobile Villa Properties" at bounding box center [232, 410] width 139 height 12
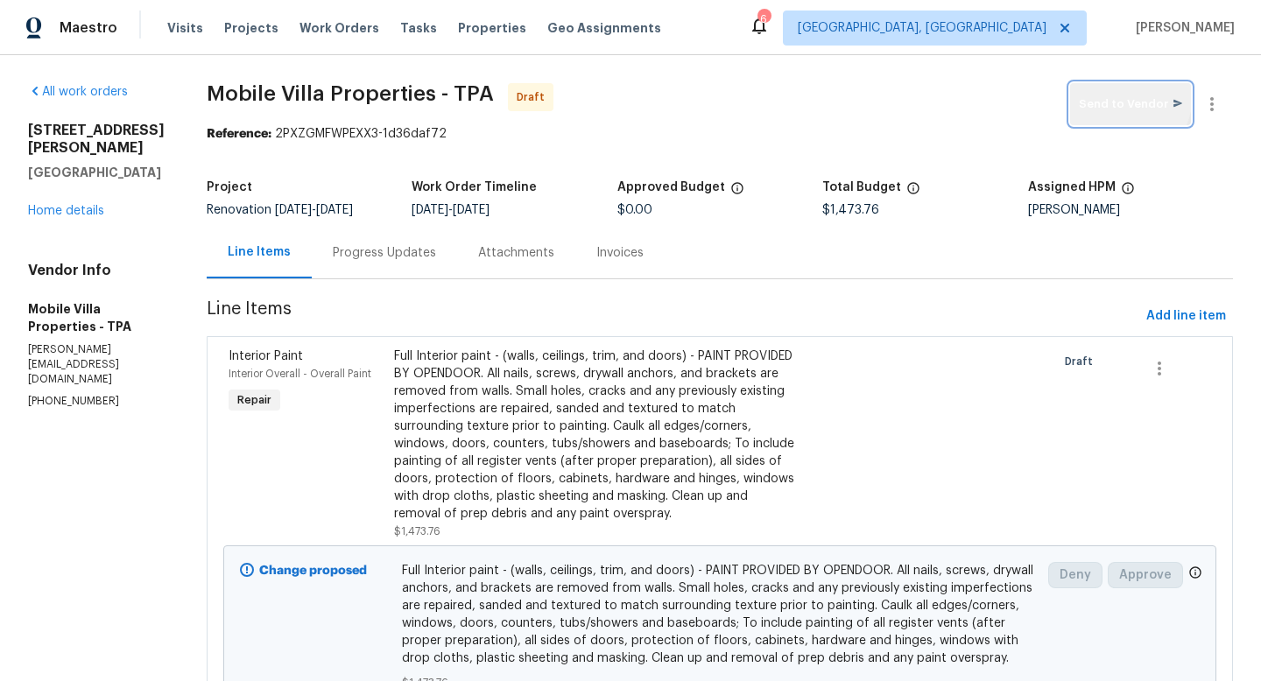
click at [1096, 88] on button "Send to Vendor" at bounding box center [1130, 104] width 121 height 42
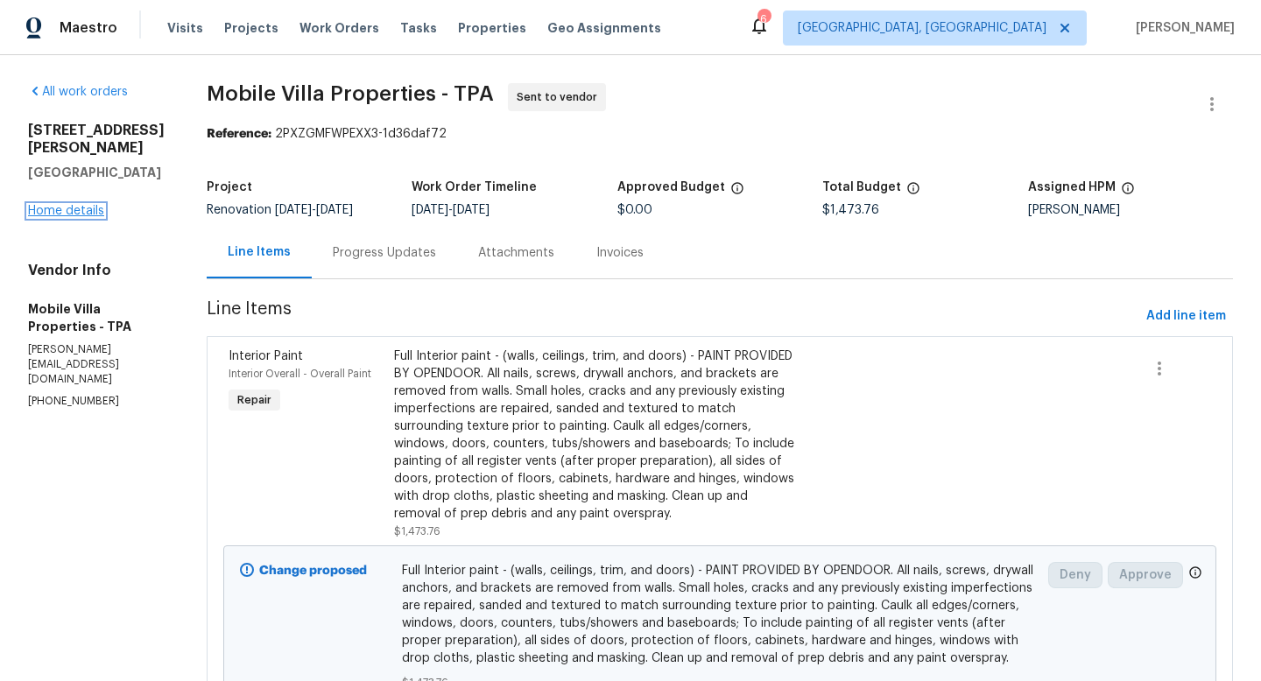
click at [51, 217] on link "Home details" at bounding box center [66, 211] width 76 height 12
